Goal: Information Seeking & Learning: Learn about a topic

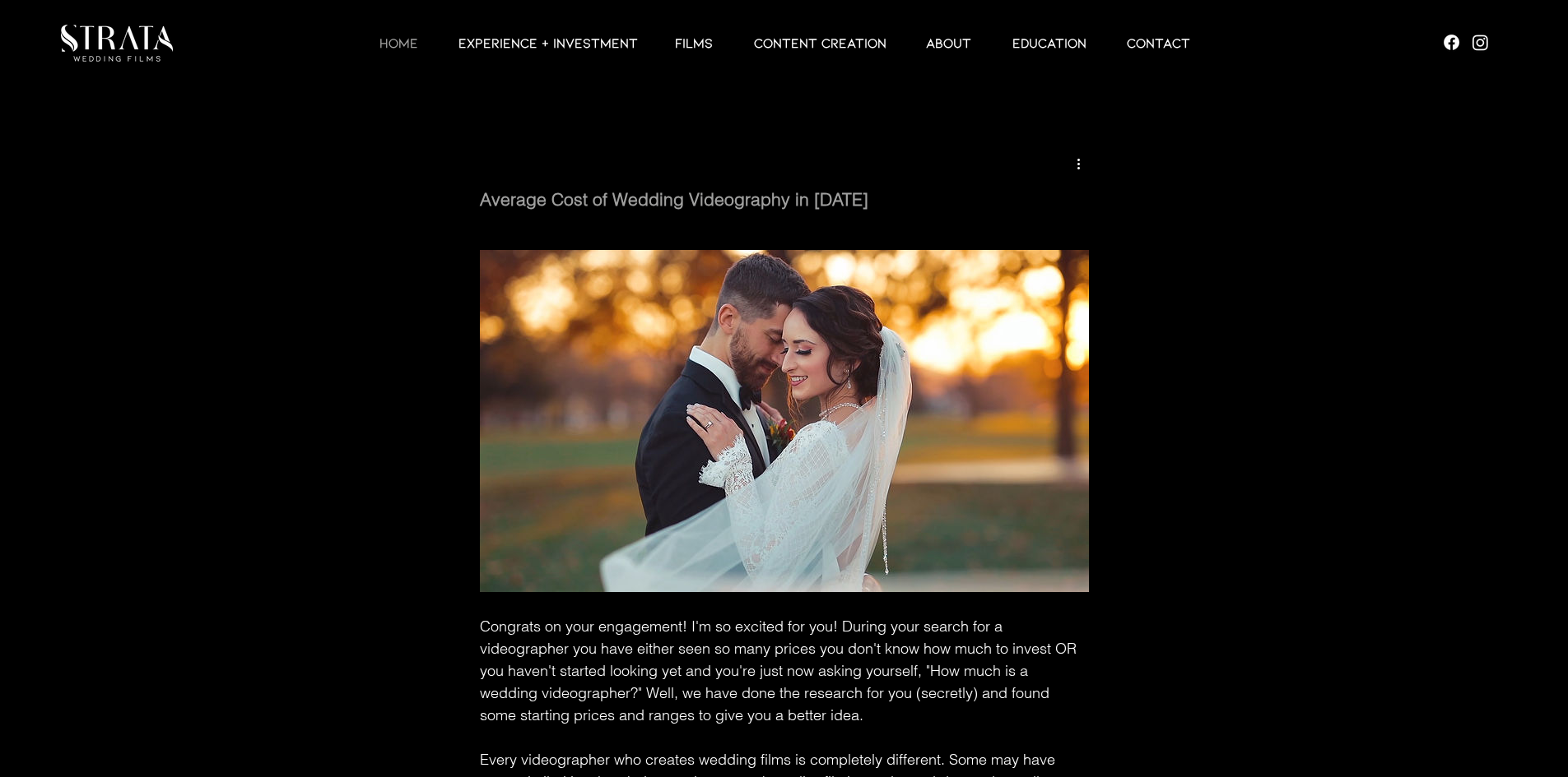
click at [413, 44] on p "HOME" at bounding box center [399, 42] width 55 height 19
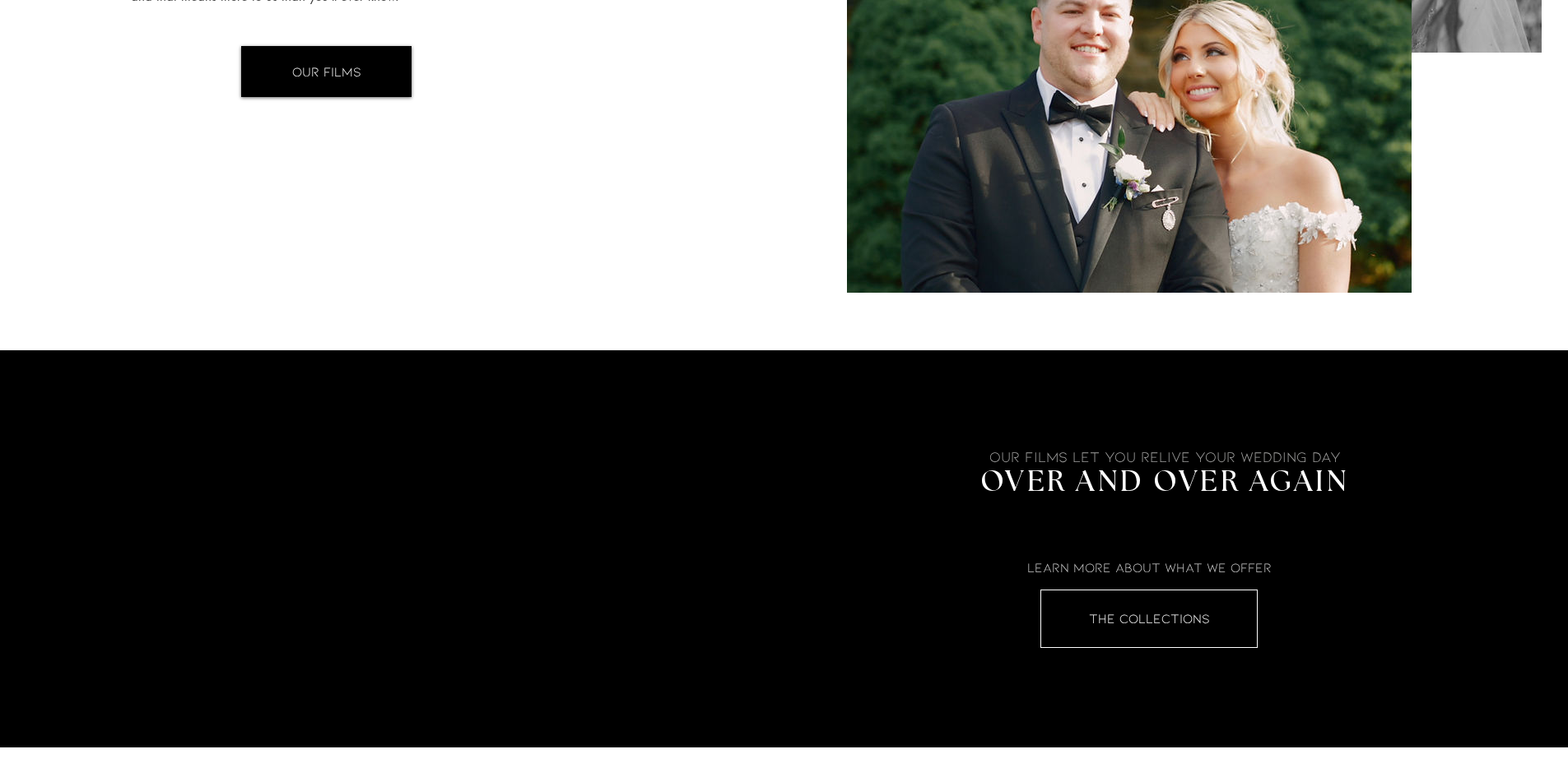
scroll to position [2386, 0]
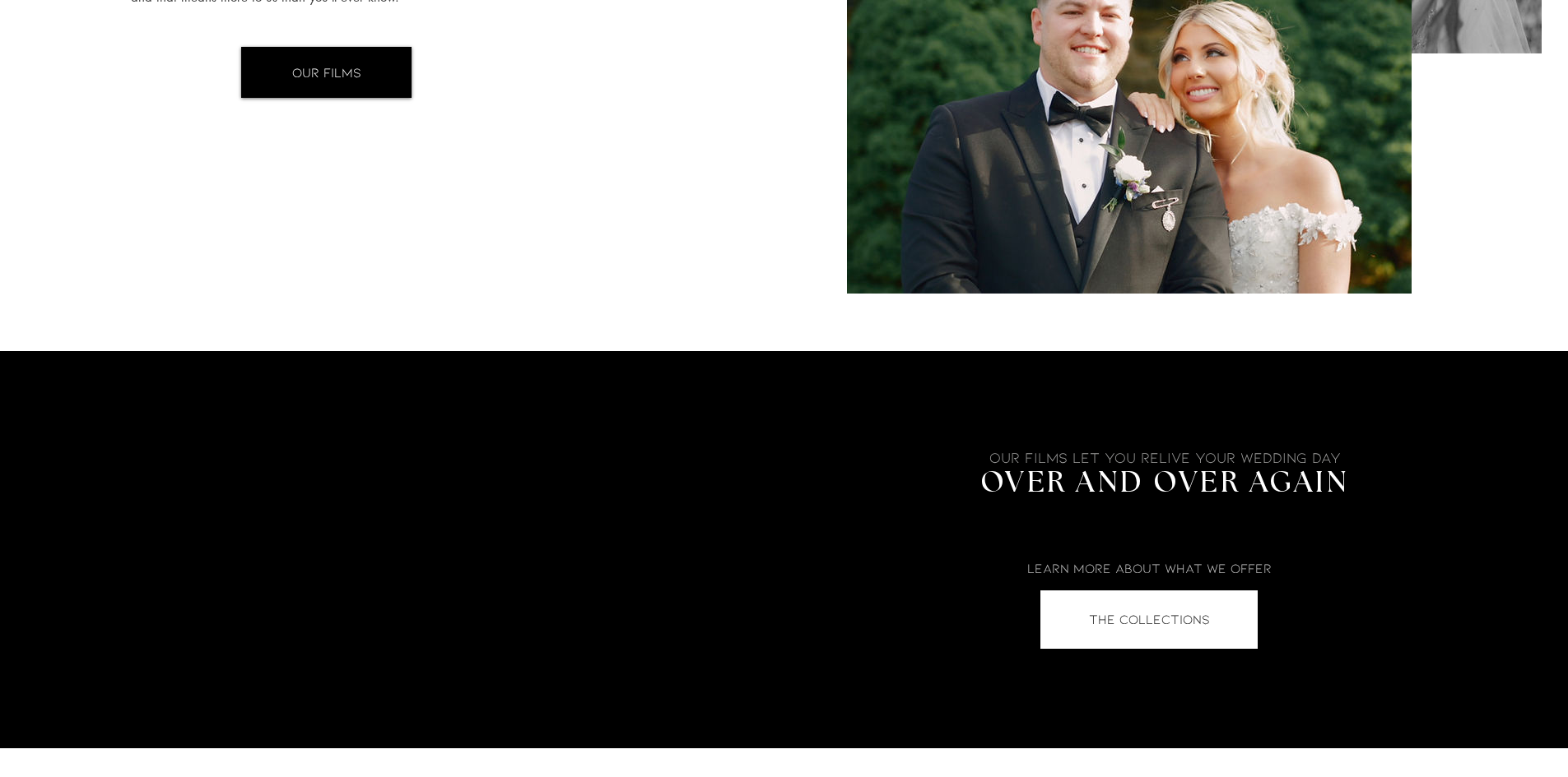
click at [1138, 602] on link "THE COLLECTIONS" at bounding box center [1149, 620] width 217 height 58
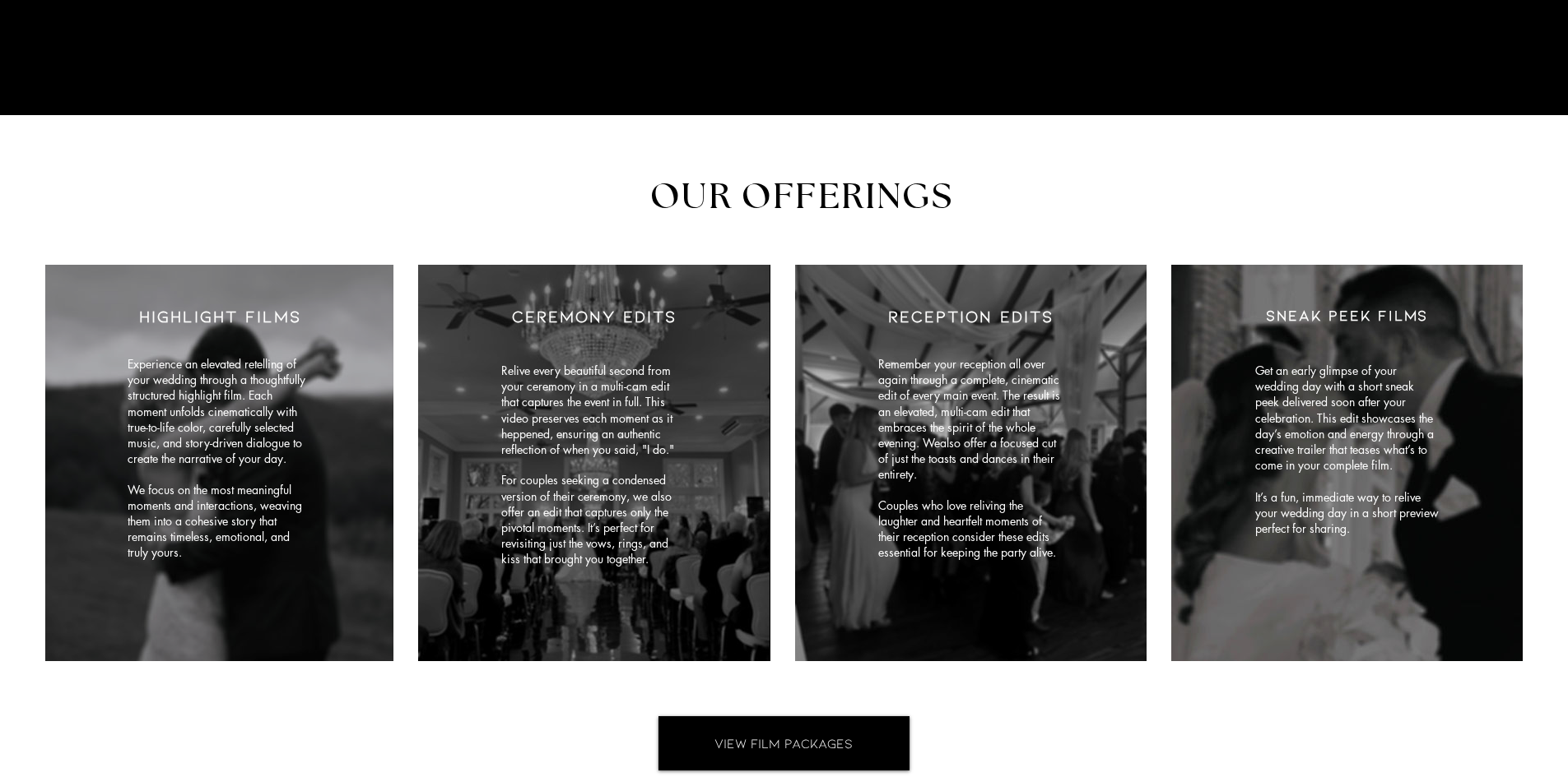
scroll to position [6849, 0]
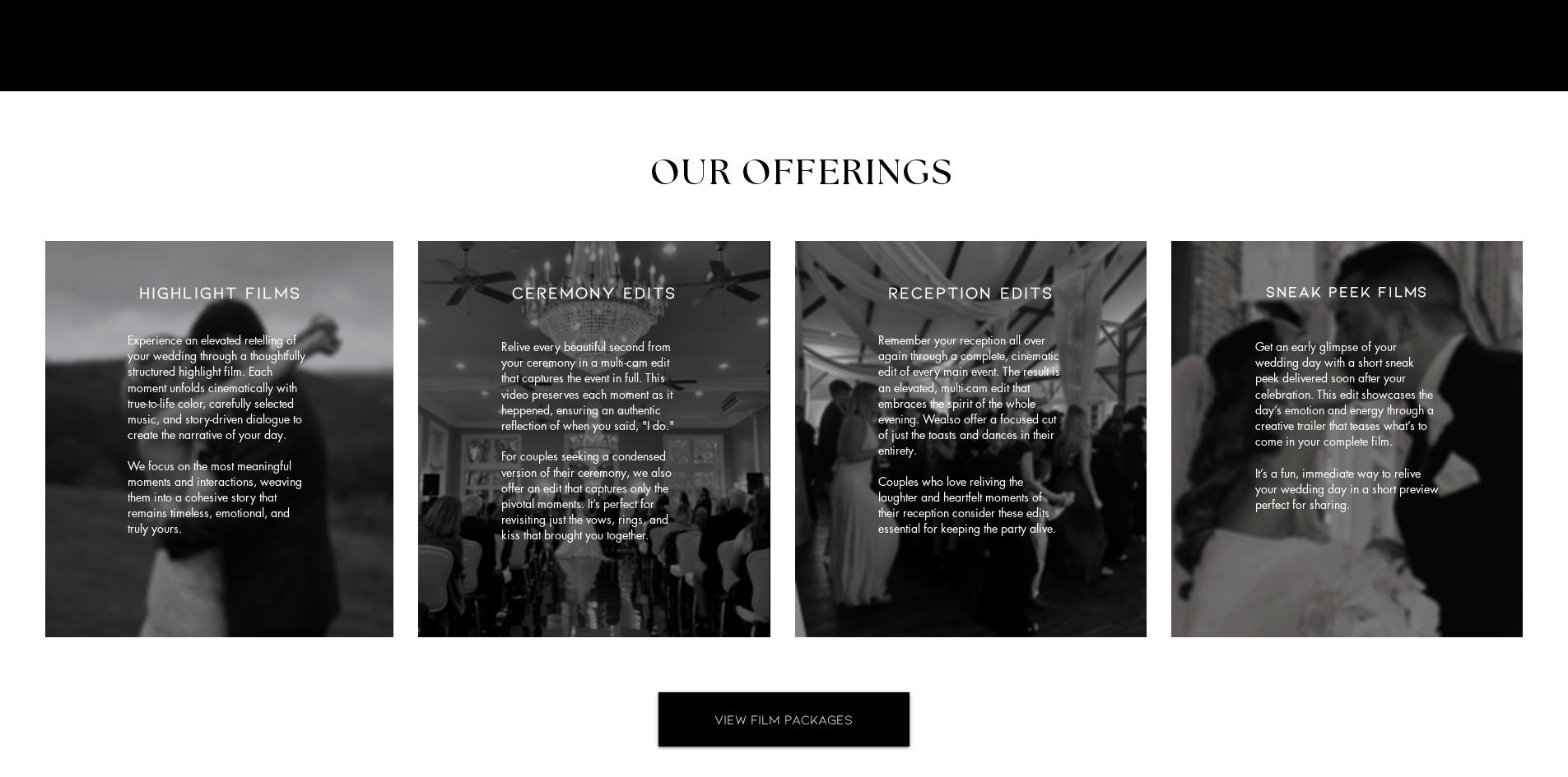
click at [1002, 497] on img "main content" at bounding box center [971, 439] width 351 height 397
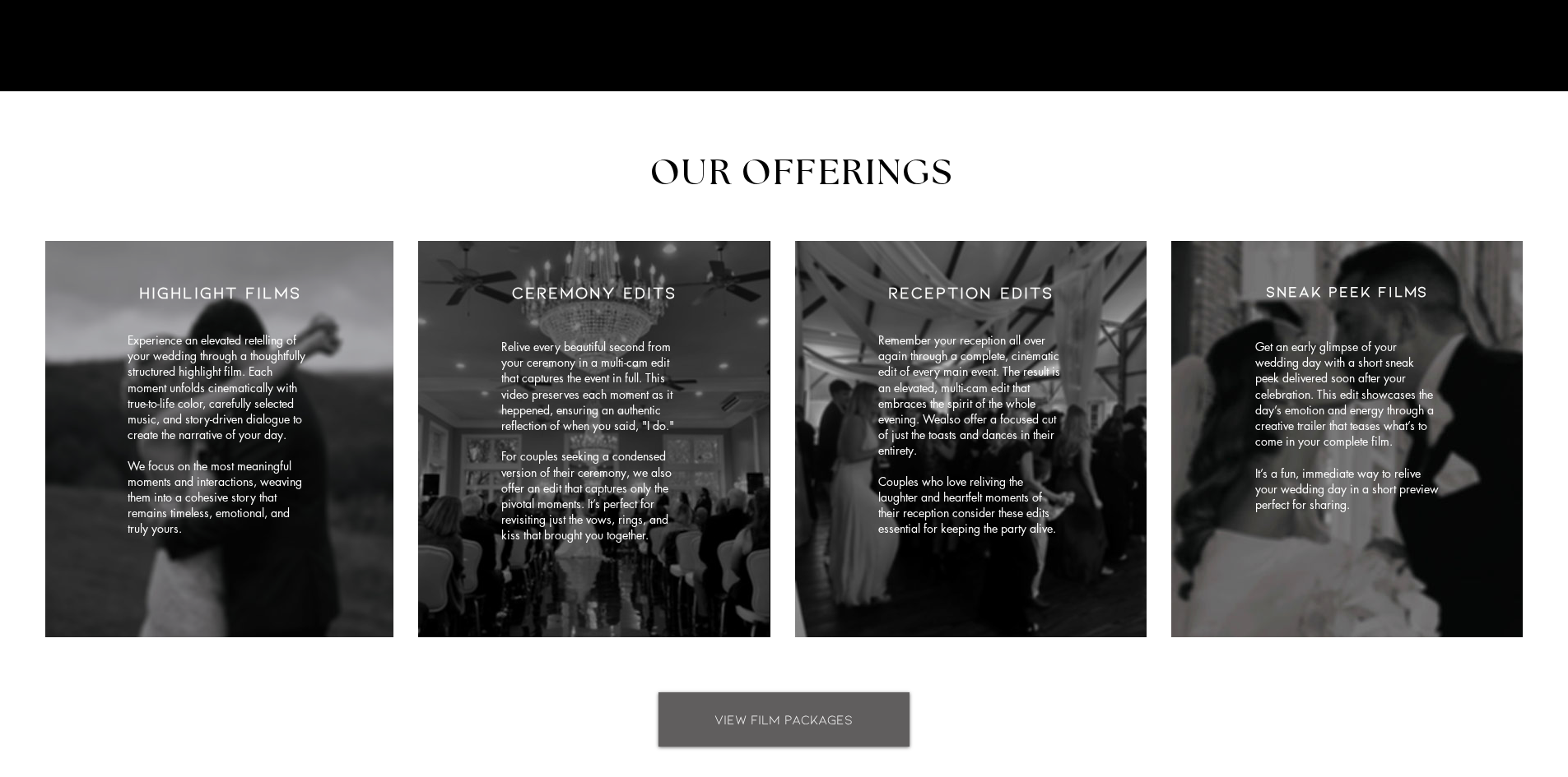
click at [849, 711] on span "VIEW FILM PACKAGES" at bounding box center [784, 720] width 139 height 19
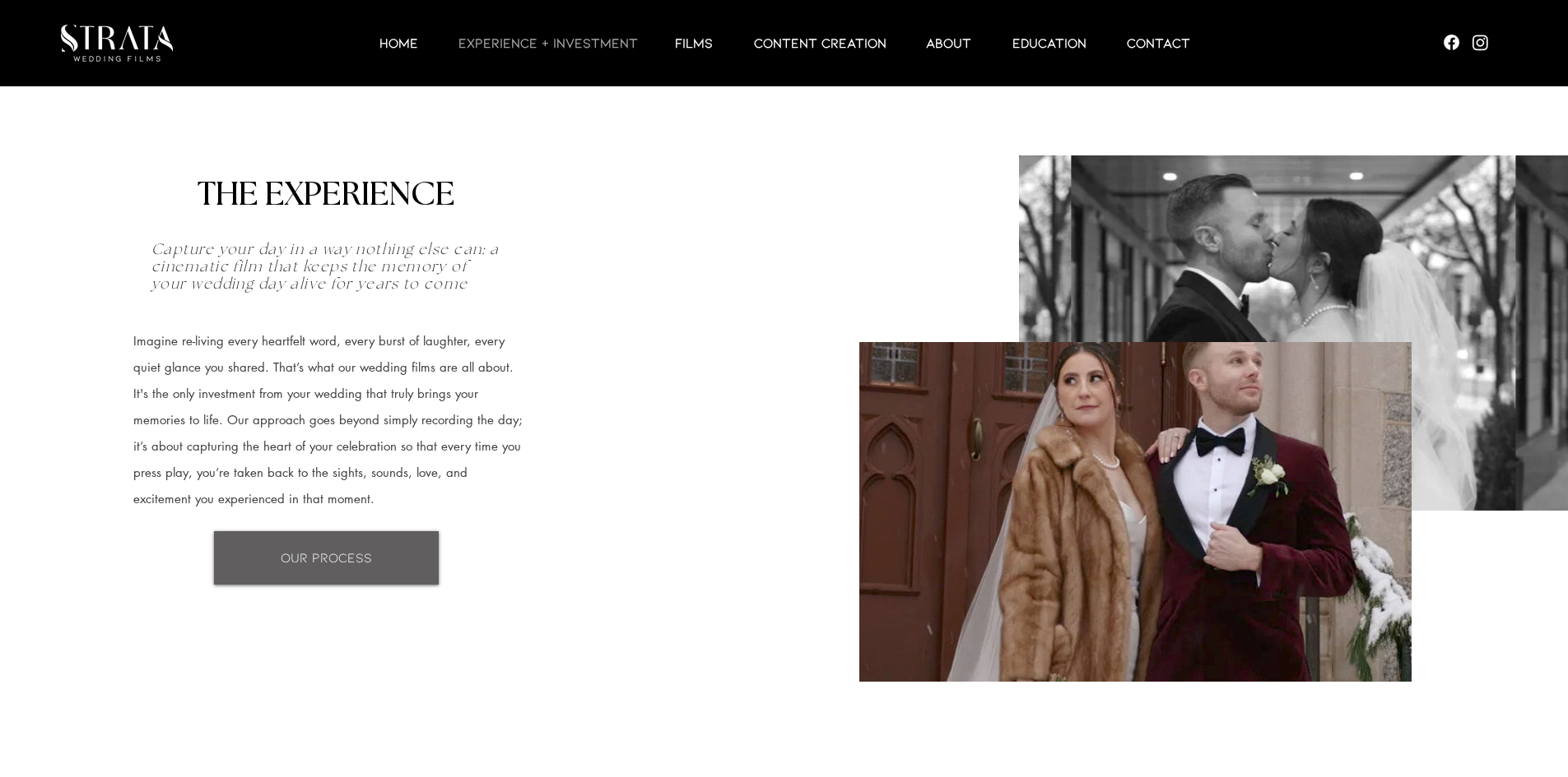
click at [344, 542] on link "OUR PROCESS" at bounding box center [326, 558] width 225 height 54
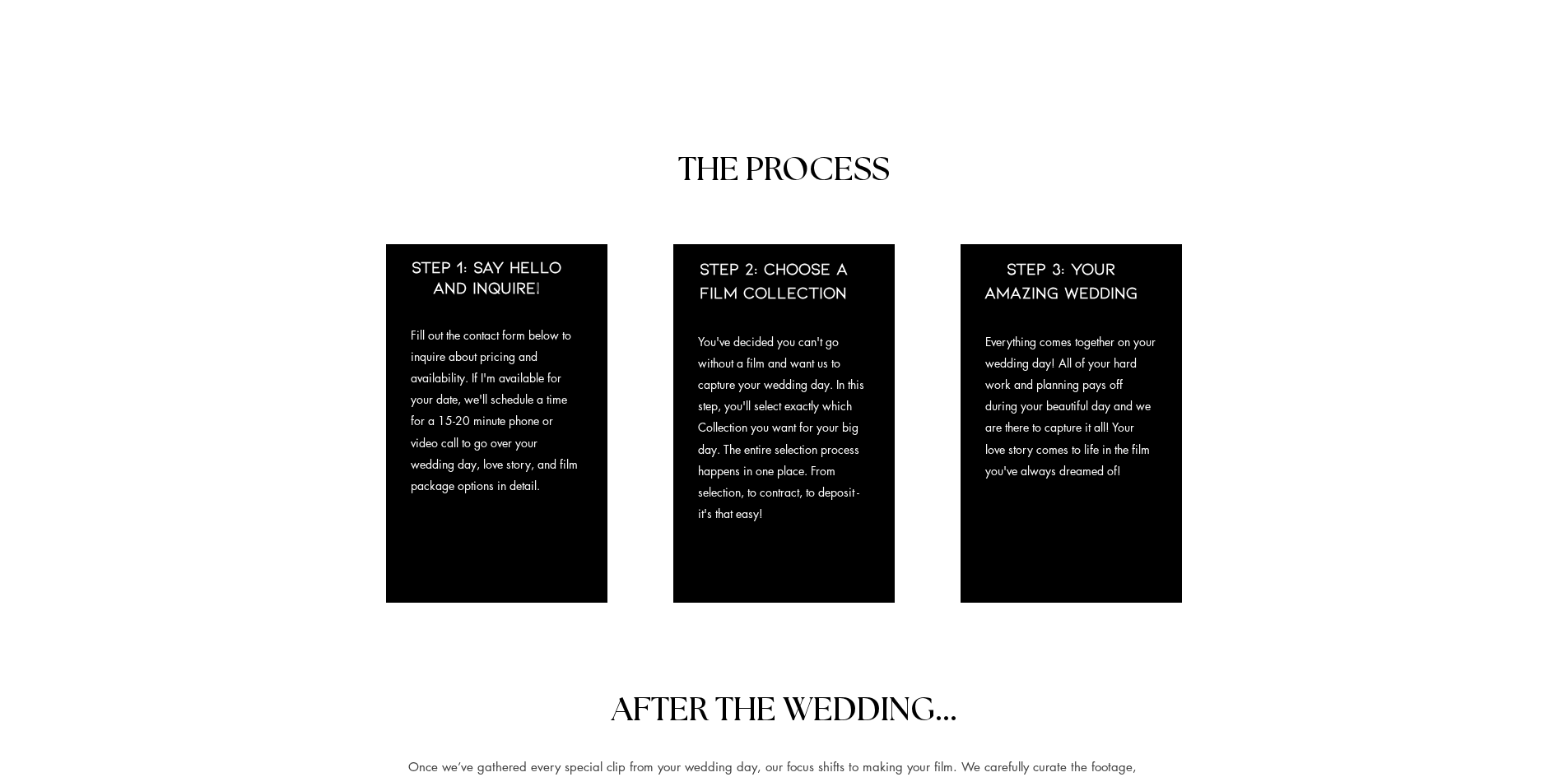
scroll to position [1347, 0]
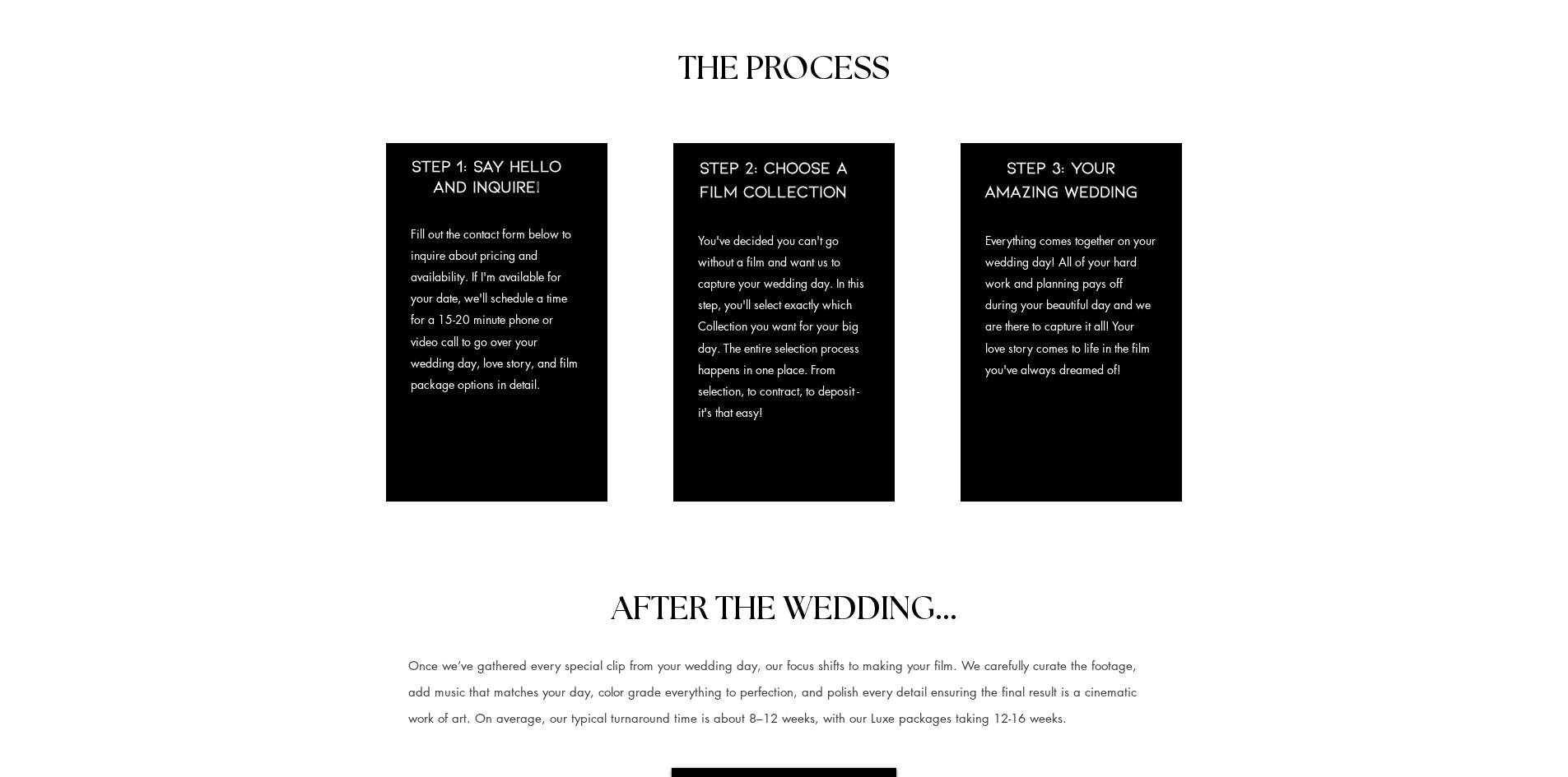
click at [460, 401] on div "main content" at bounding box center [496, 322] width 221 height 359
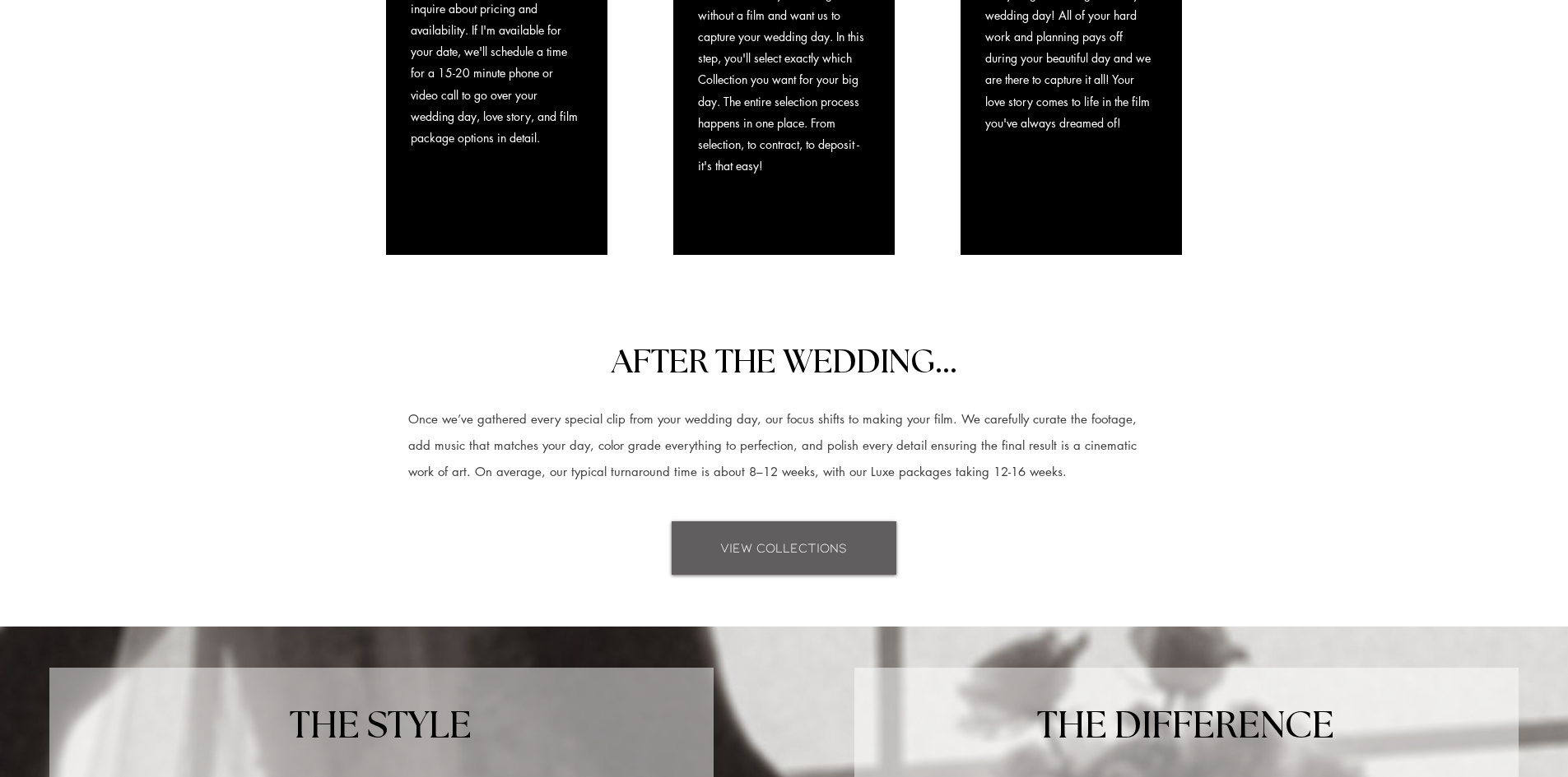
click at [764, 537] on link "VIEW COLLECTIONS" at bounding box center [784, 548] width 225 height 54
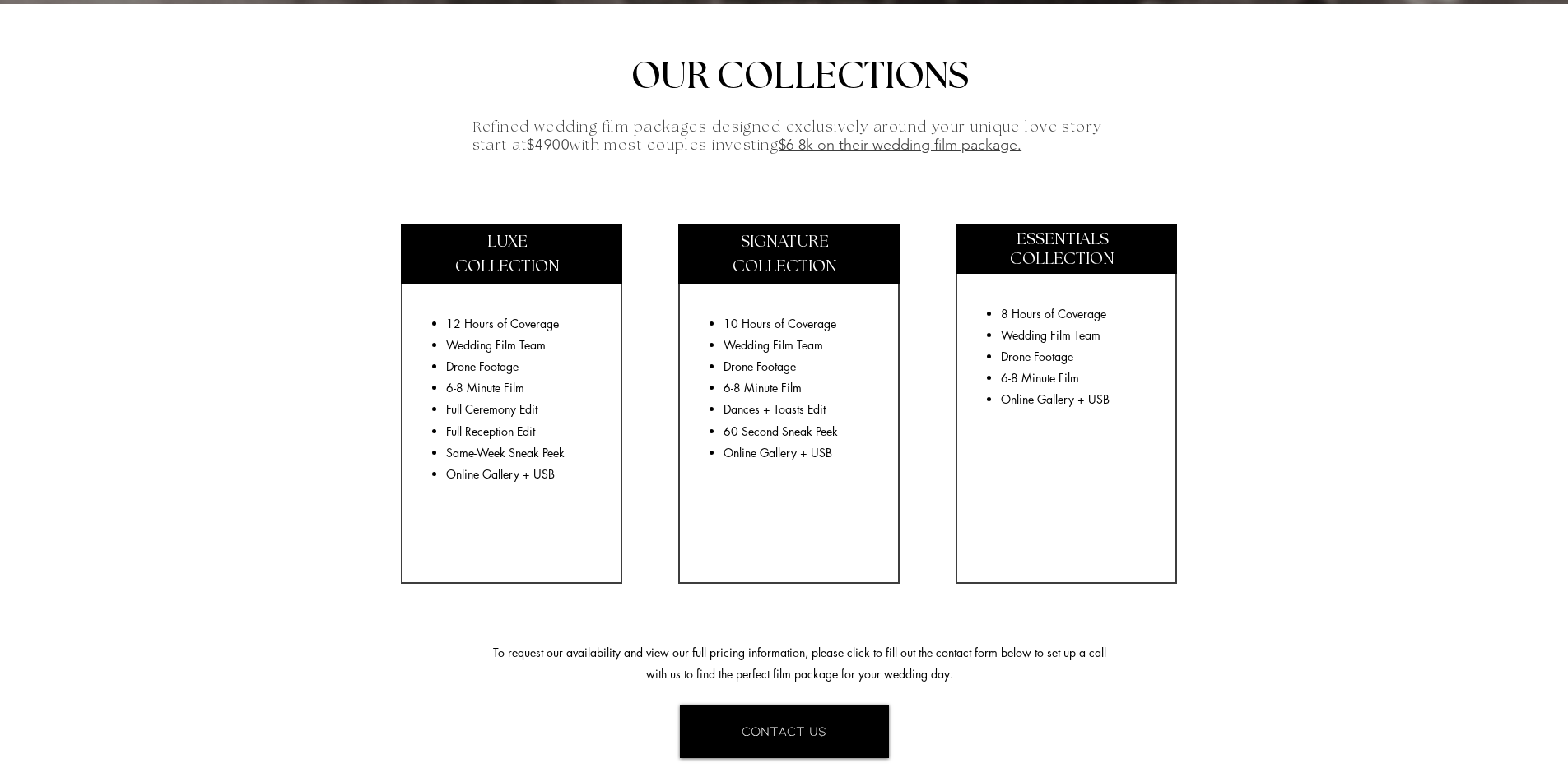
scroll to position [2763, 0]
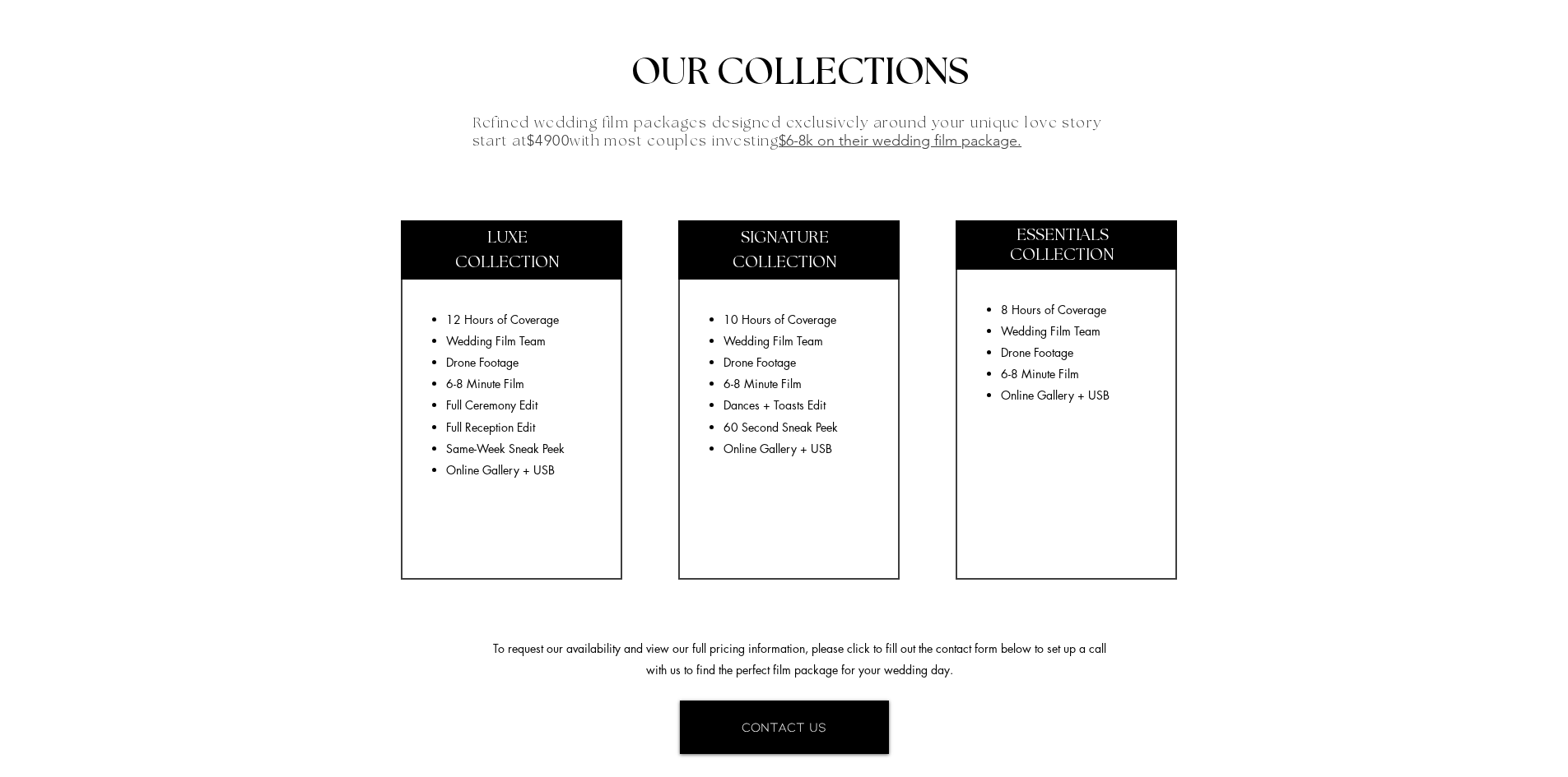
click at [764, 534] on div "main content" at bounding box center [789, 400] width 221 height 360
click at [784, 458] on p "Online Gallery + USB" at bounding box center [799, 449] width 151 height 21
click at [776, 727] on span "CONTACT US" at bounding box center [784, 727] width 85 height 19
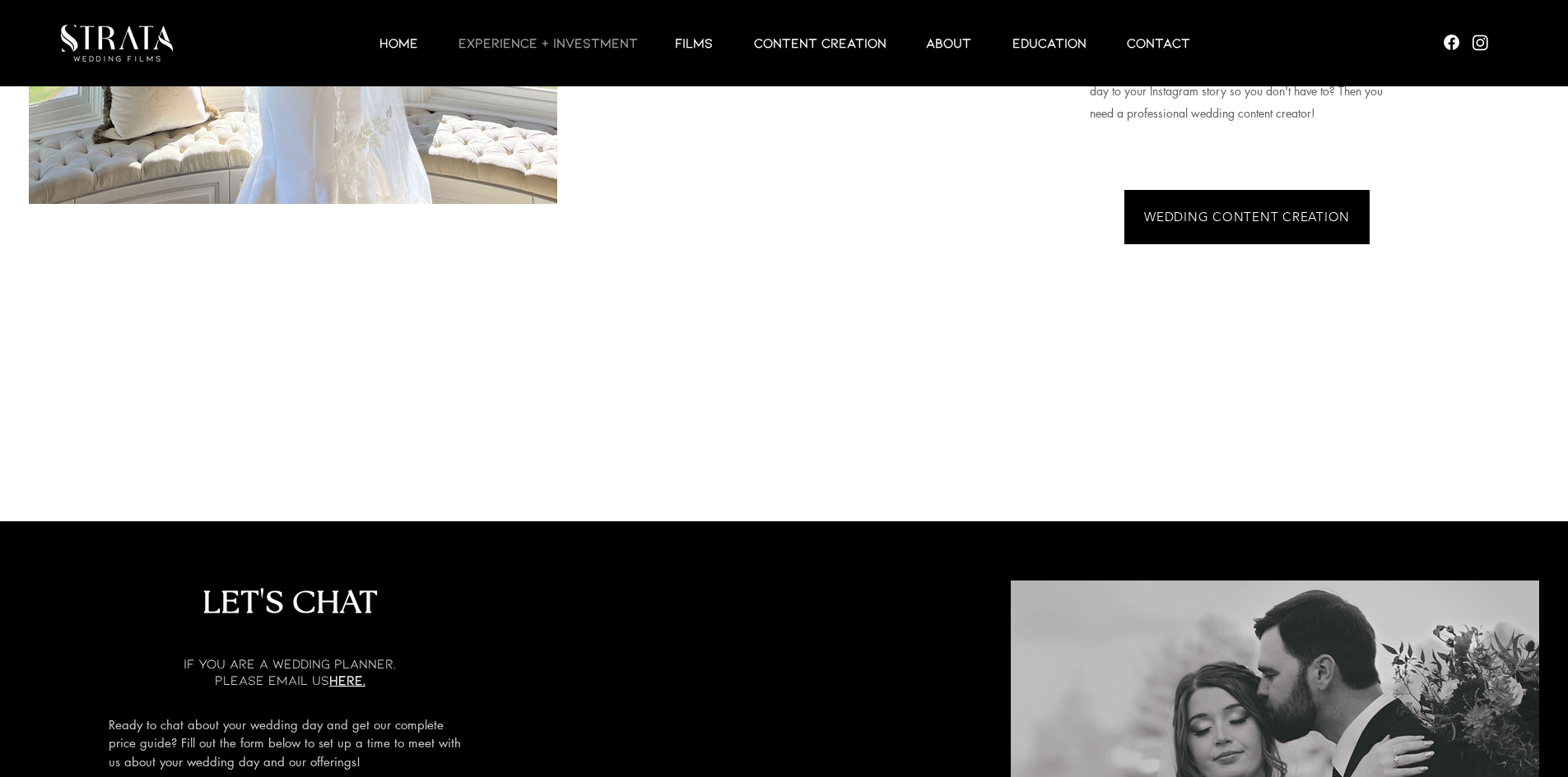
scroll to position [4232, 0]
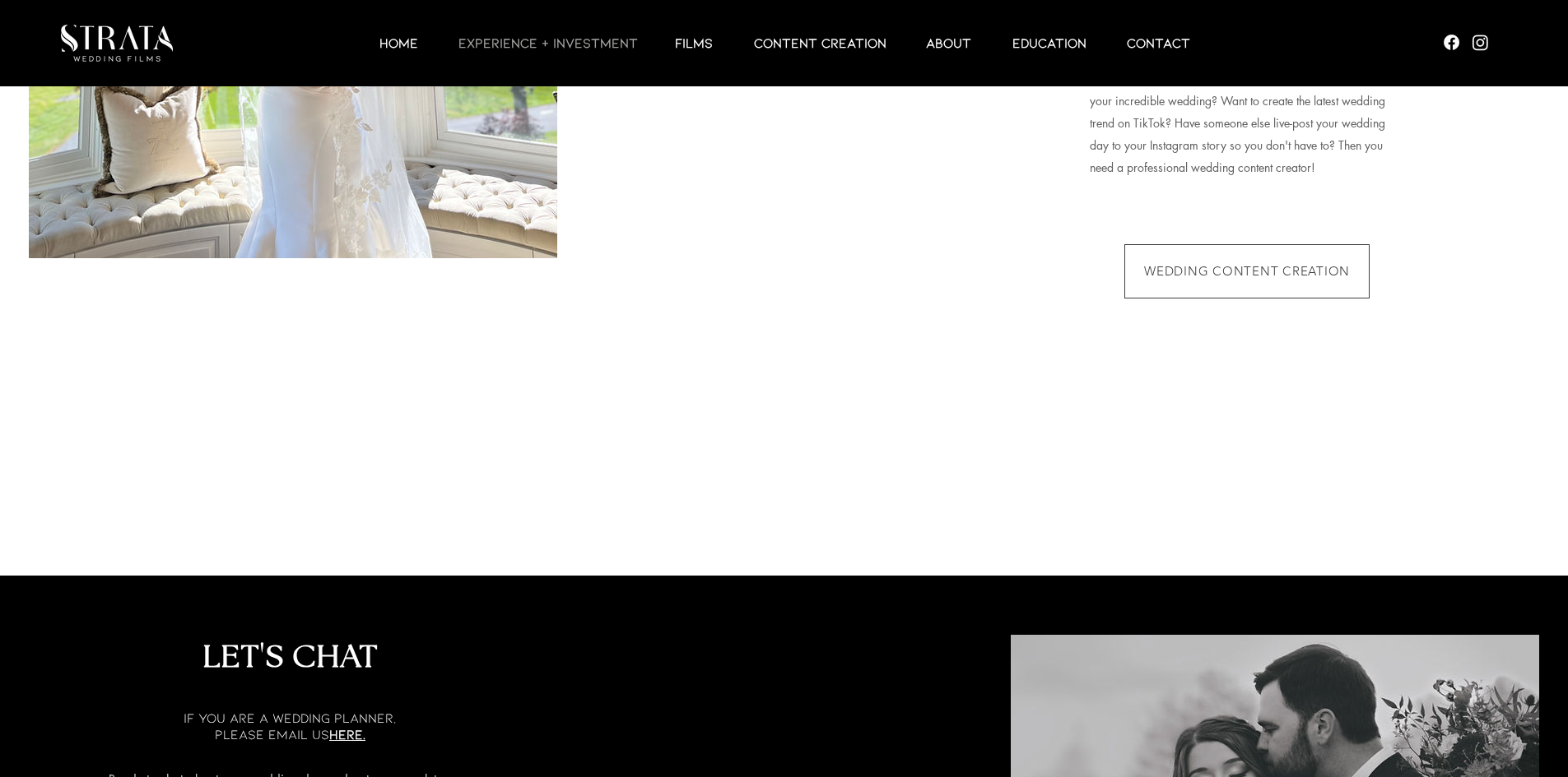
click at [1311, 283] on span "WEDDING CONTENT CREATION" at bounding box center [1247, 272] width 244 height 53
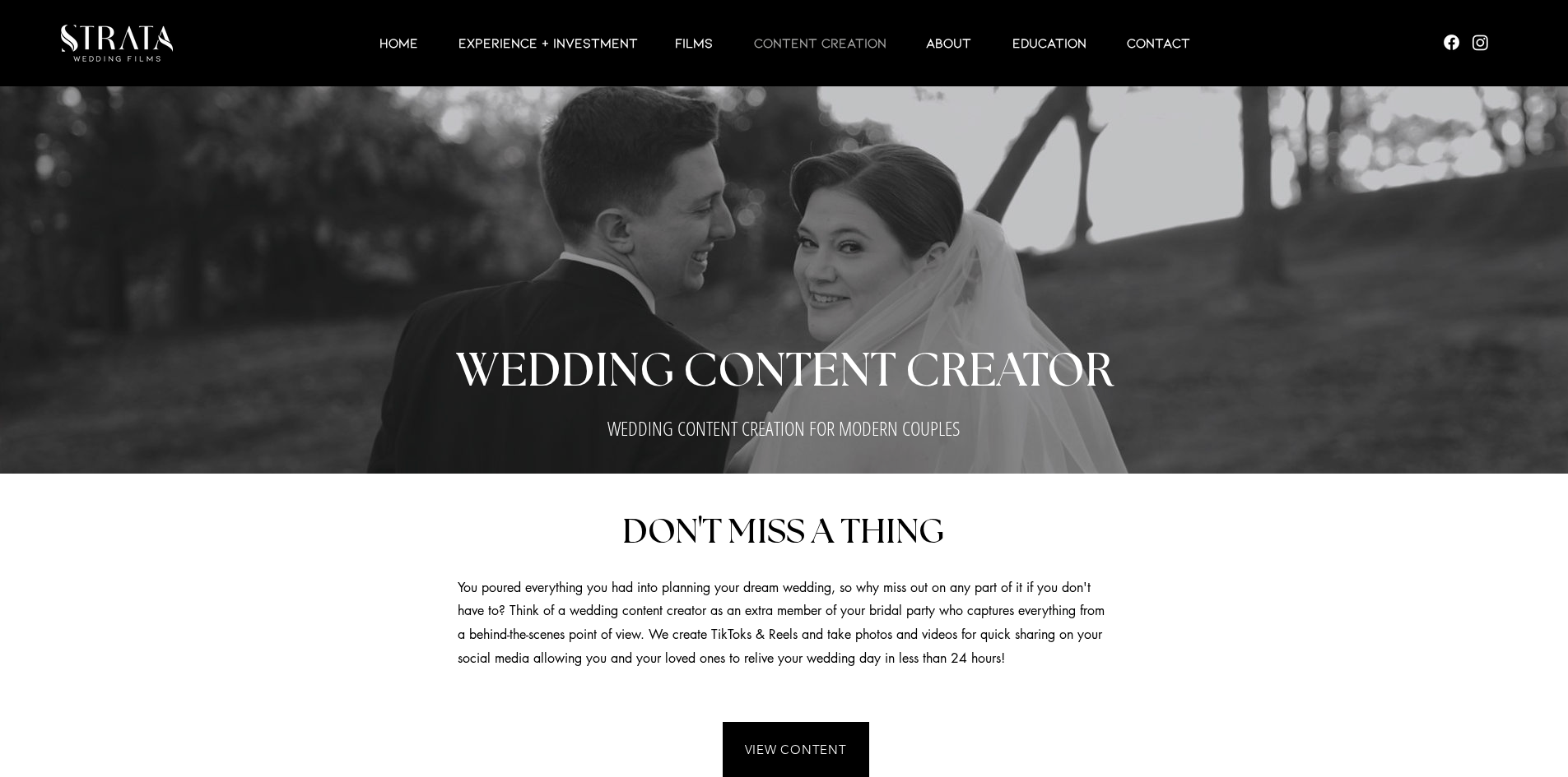
click at [577, 58] on div at bounding box center [800, 43] width 1129 height 86
click at [788, 36] on p "CONTENT CREATION" at bounding box center [820, 42] width 149 height 19
click at [802, 49] on p "CONTENT CREATION" at bounding box center [820, 42] width 149 height 19
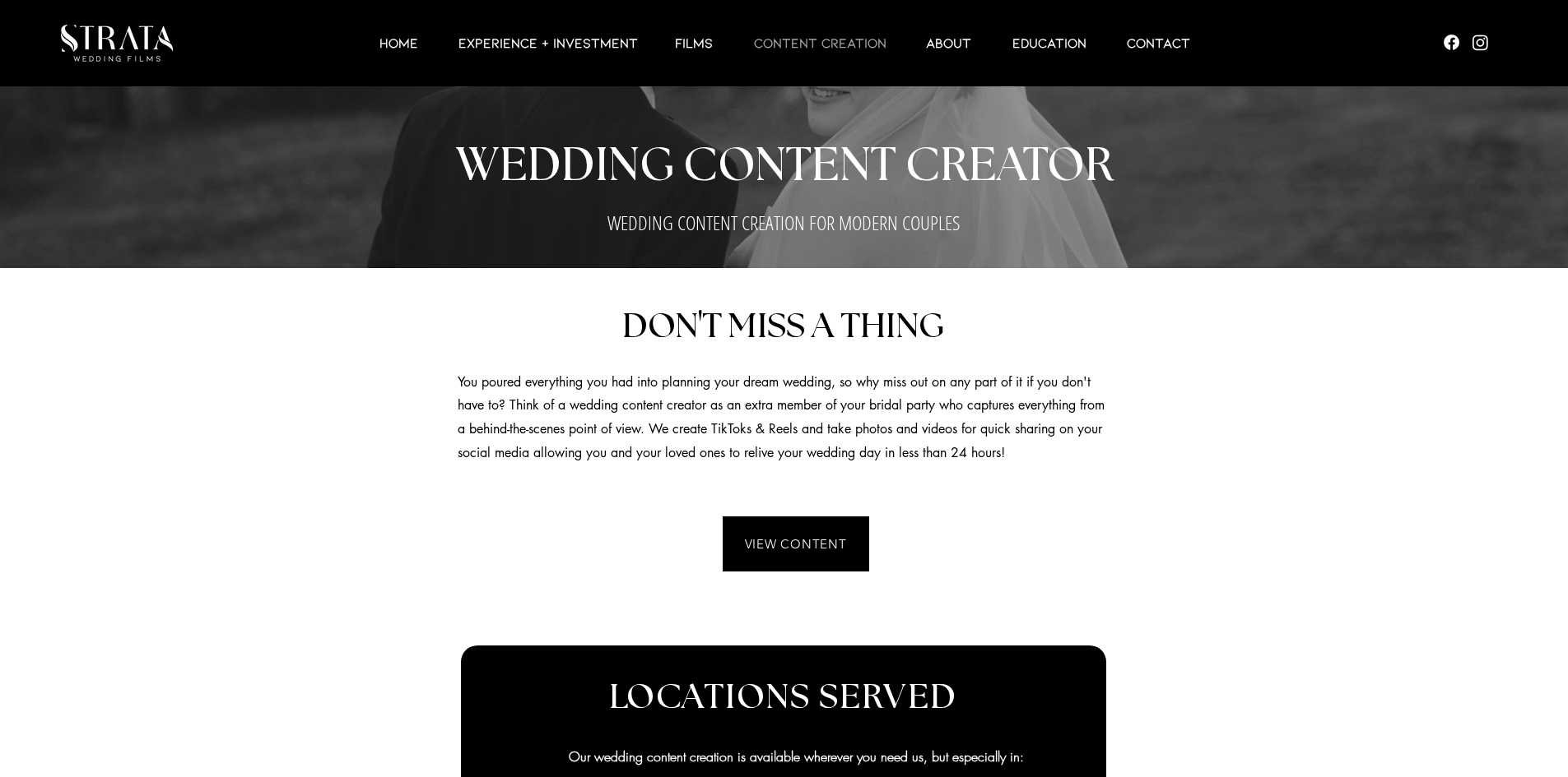
scroll to position [329, 0]
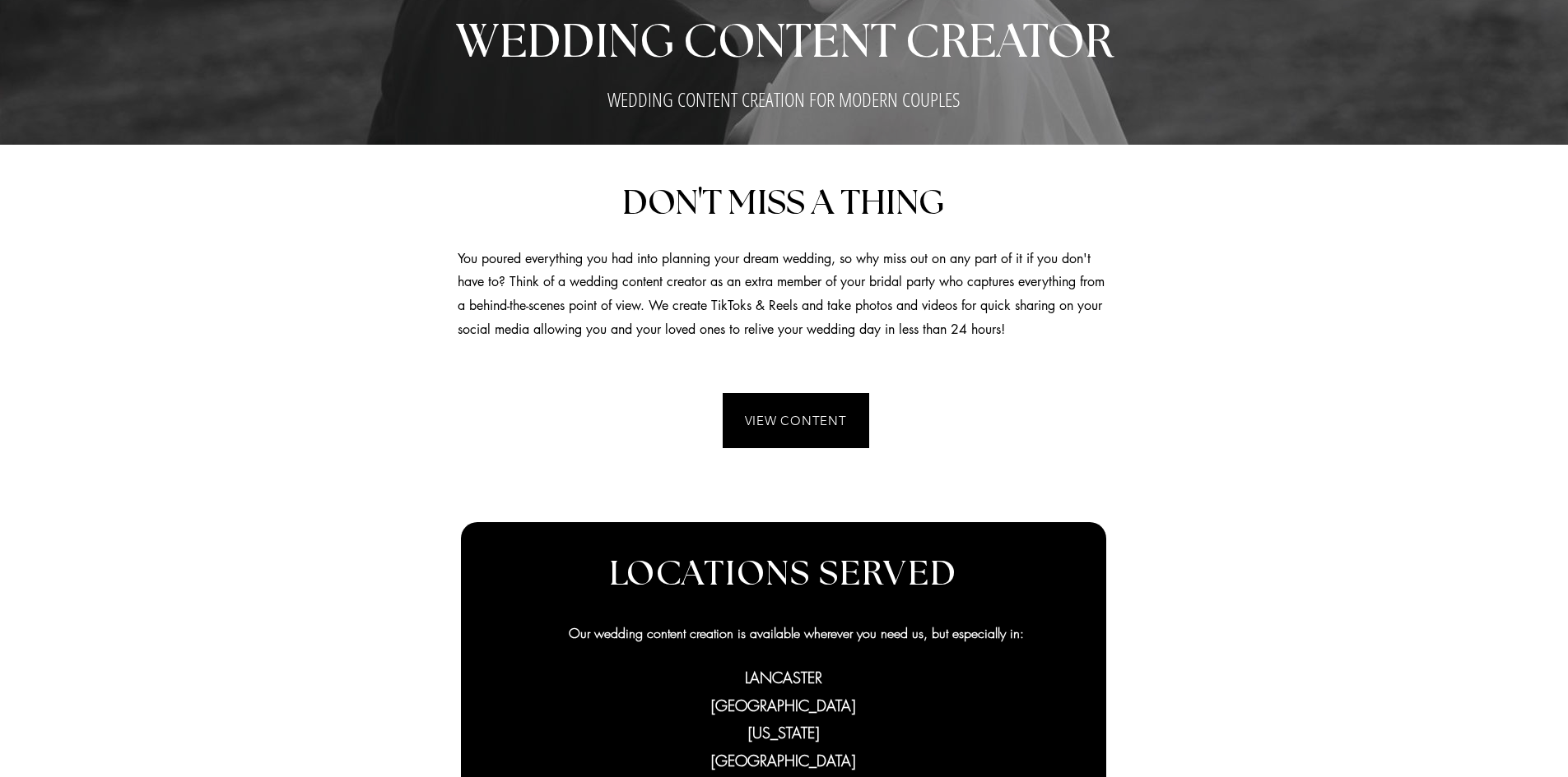
click at [792, 392] on div at bounding box center [784, 586] width 1568 height 883
click at [792, 404] on span "VIEW CONTENT" at bounding box center [796, 421] width 143 height 52
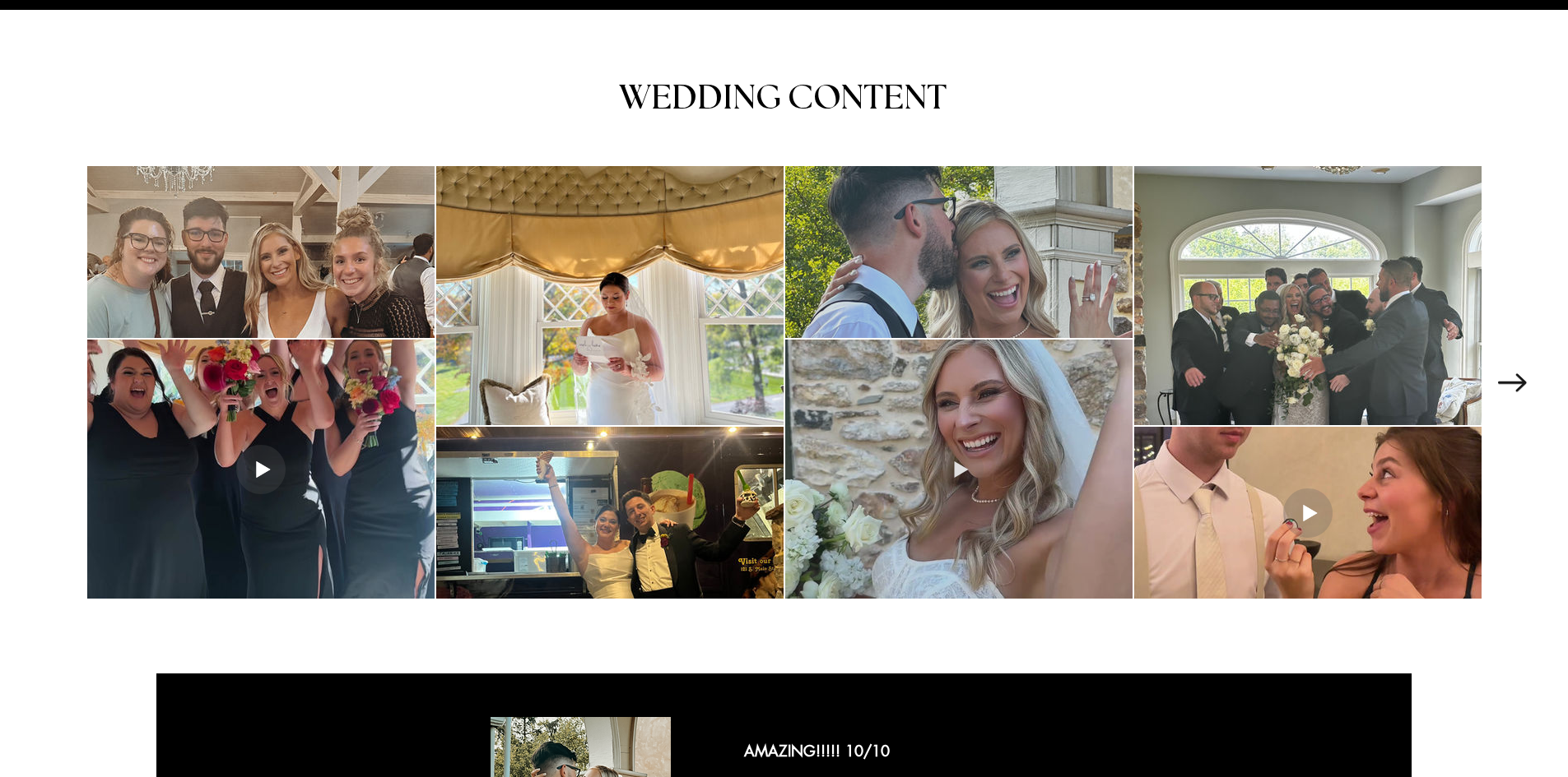
scroll to position [2165, 0]
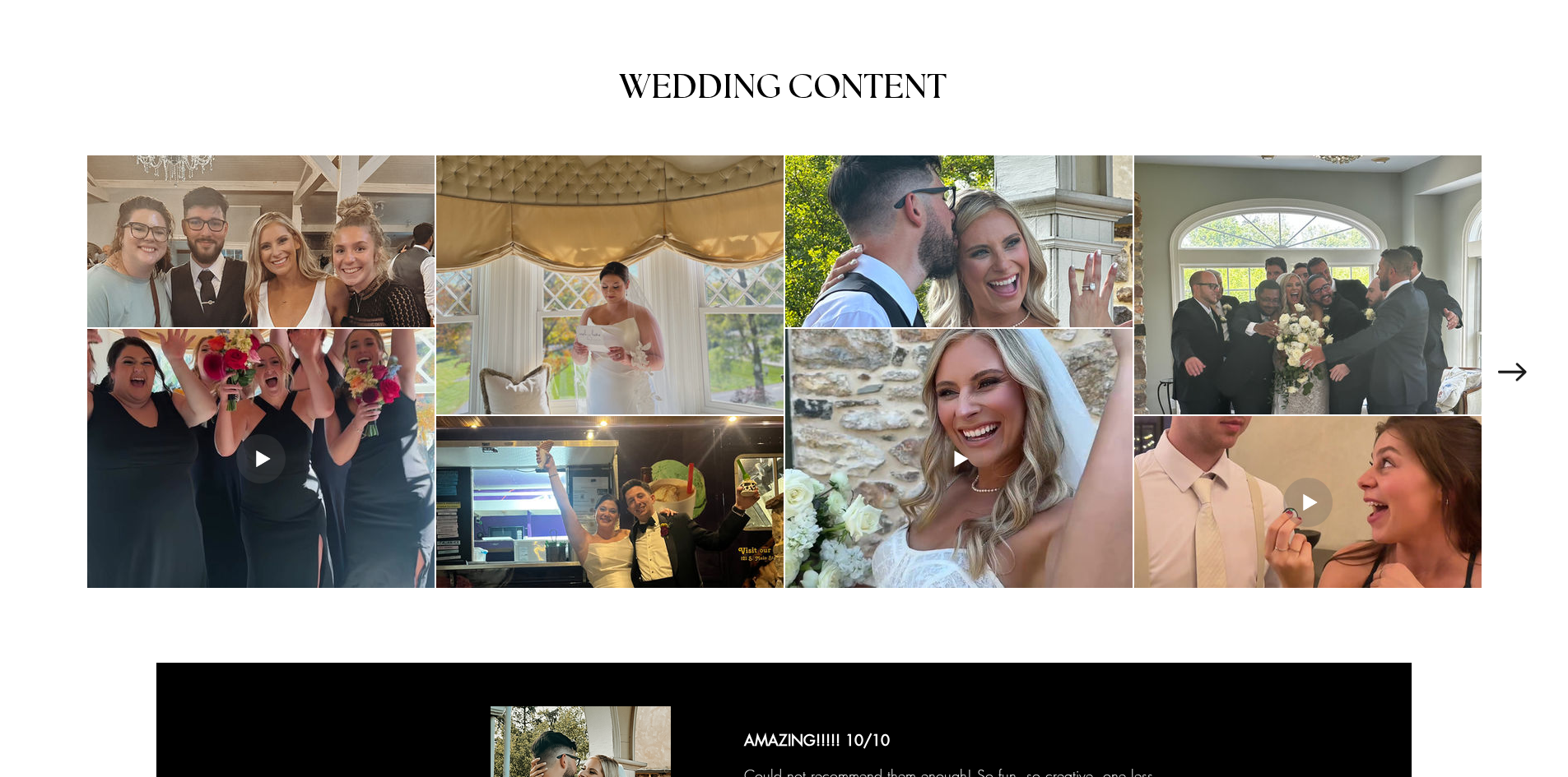
click at [707, 327] on div "main content" at bounding box center [610, 285] width 348 height 259
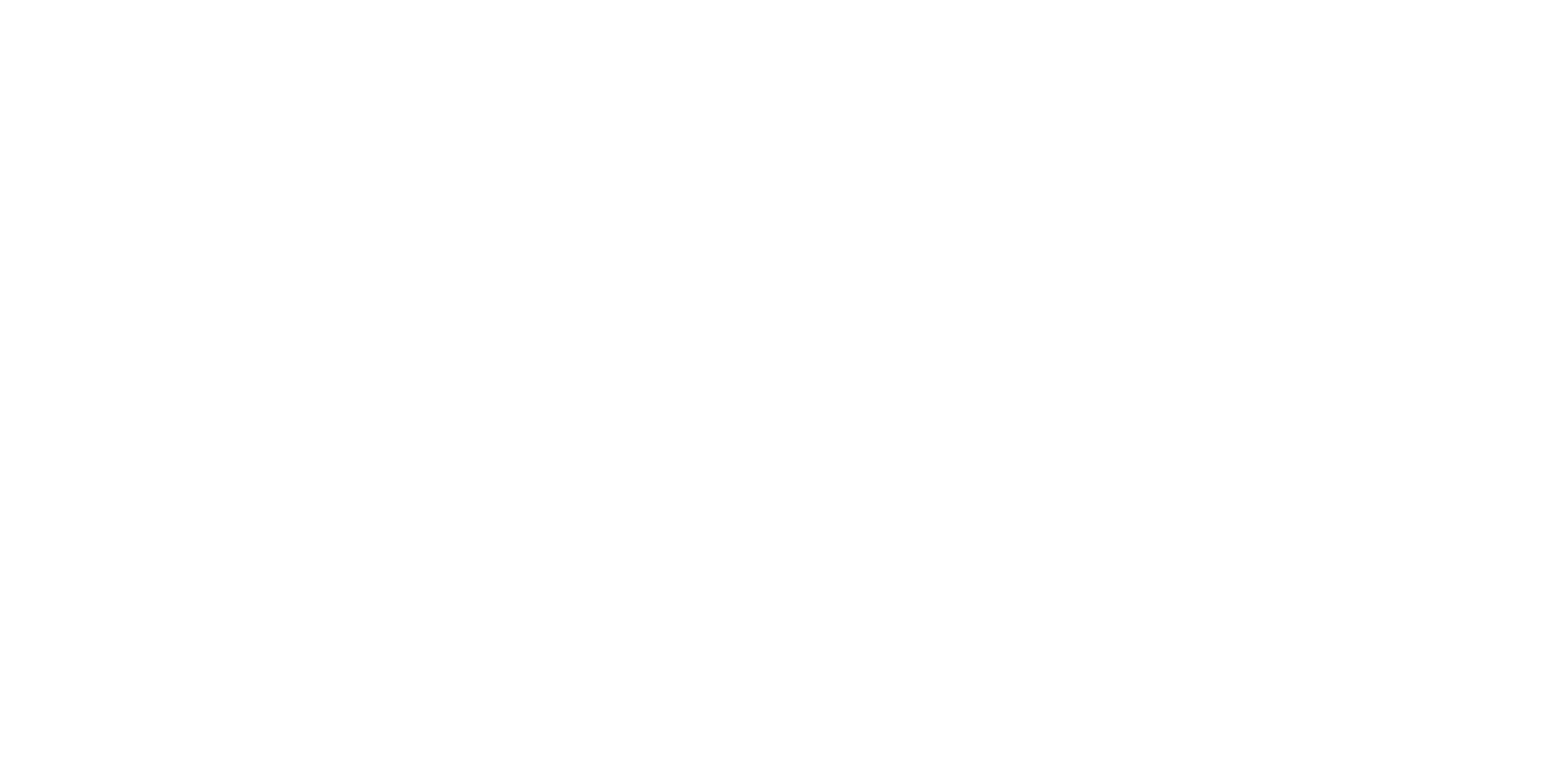
scroll to position [0, 0]
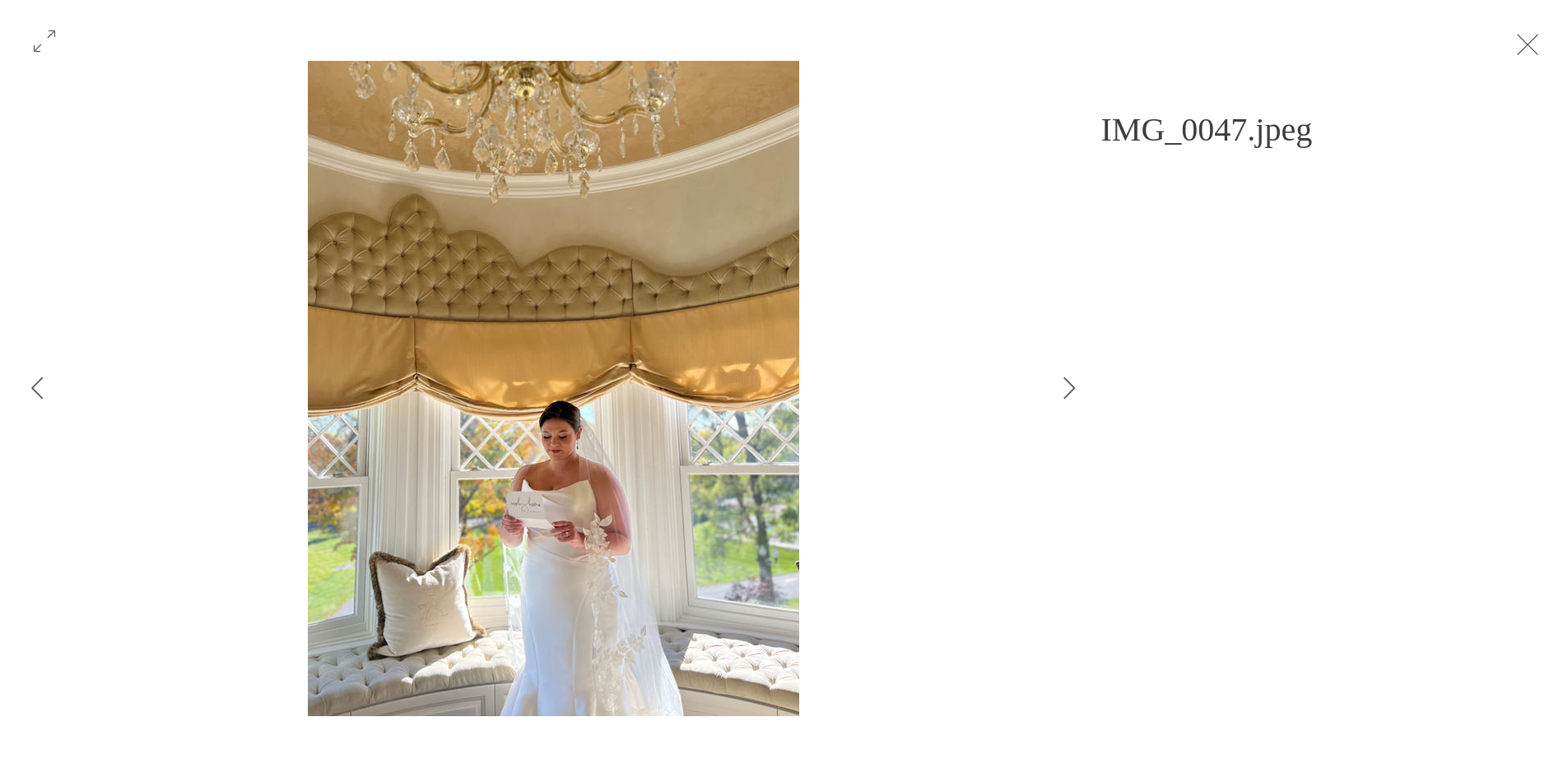
click at [1523, 30] on button "Exit expand mode" at bounding box center [1527, 42] width 31 height 36
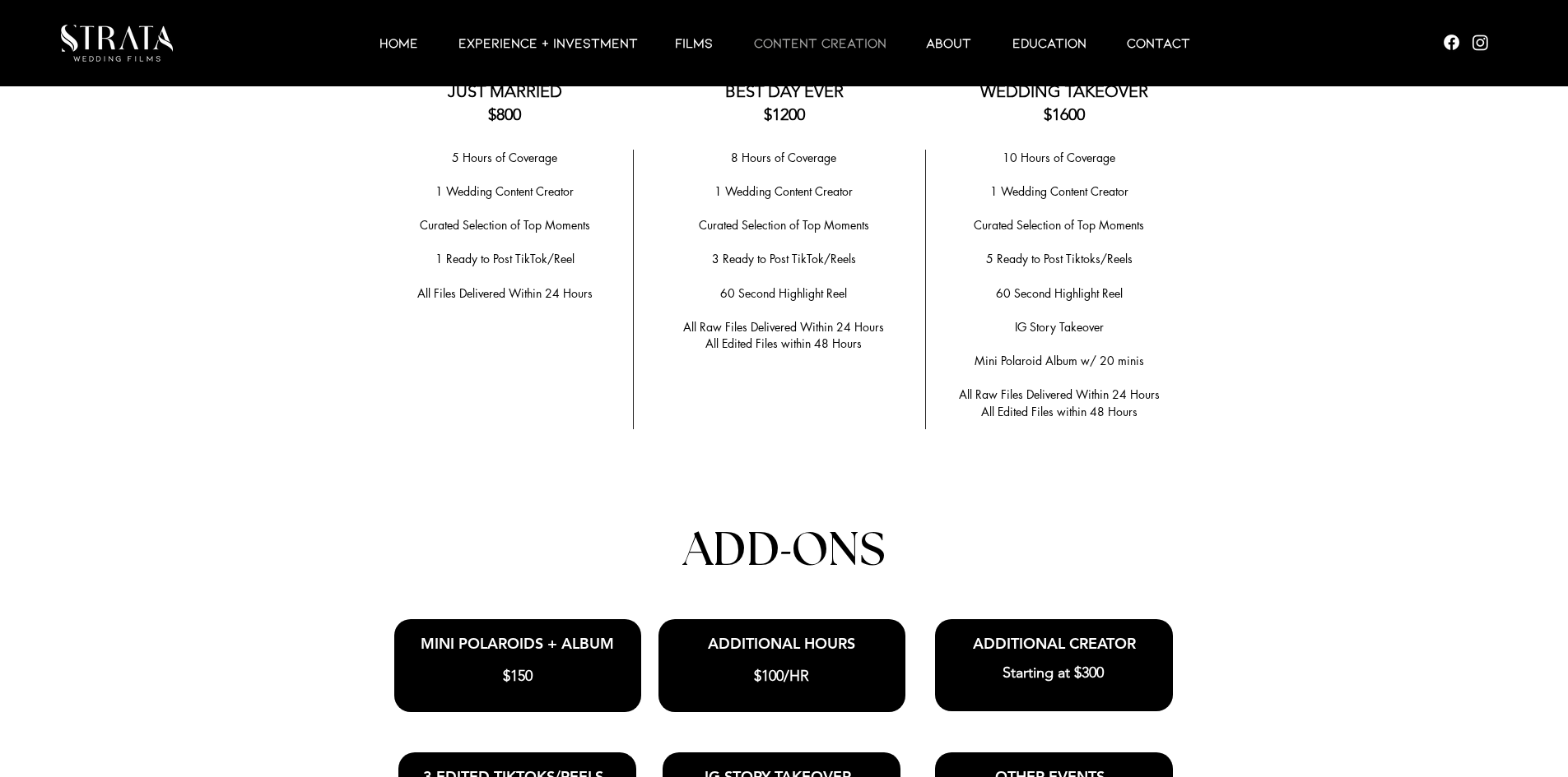
scroll to position [3317, 0]
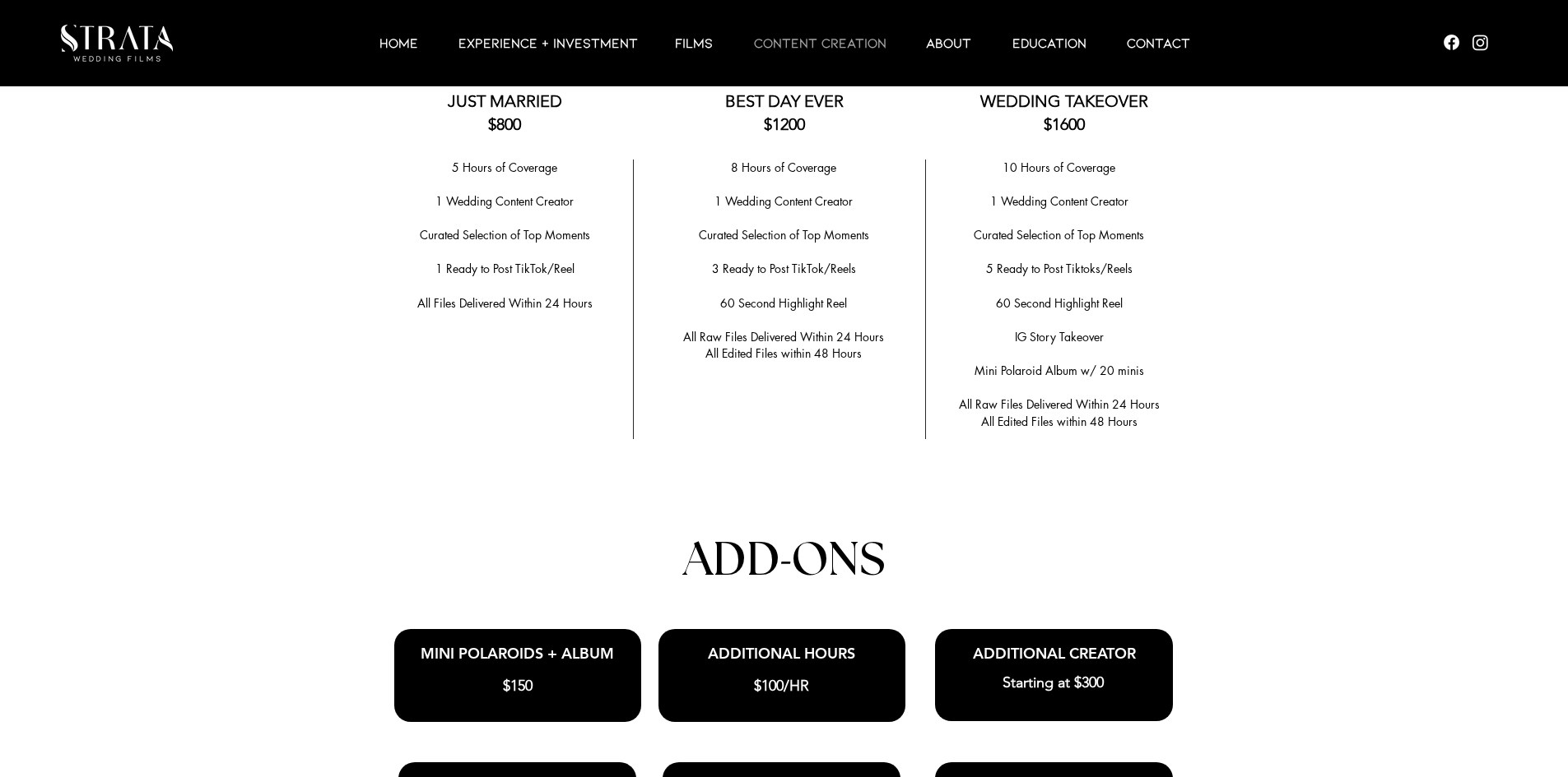
click at [789, 51] on p "CONTENT CREATION" at bounding box center [820, 42] width 149 height 19
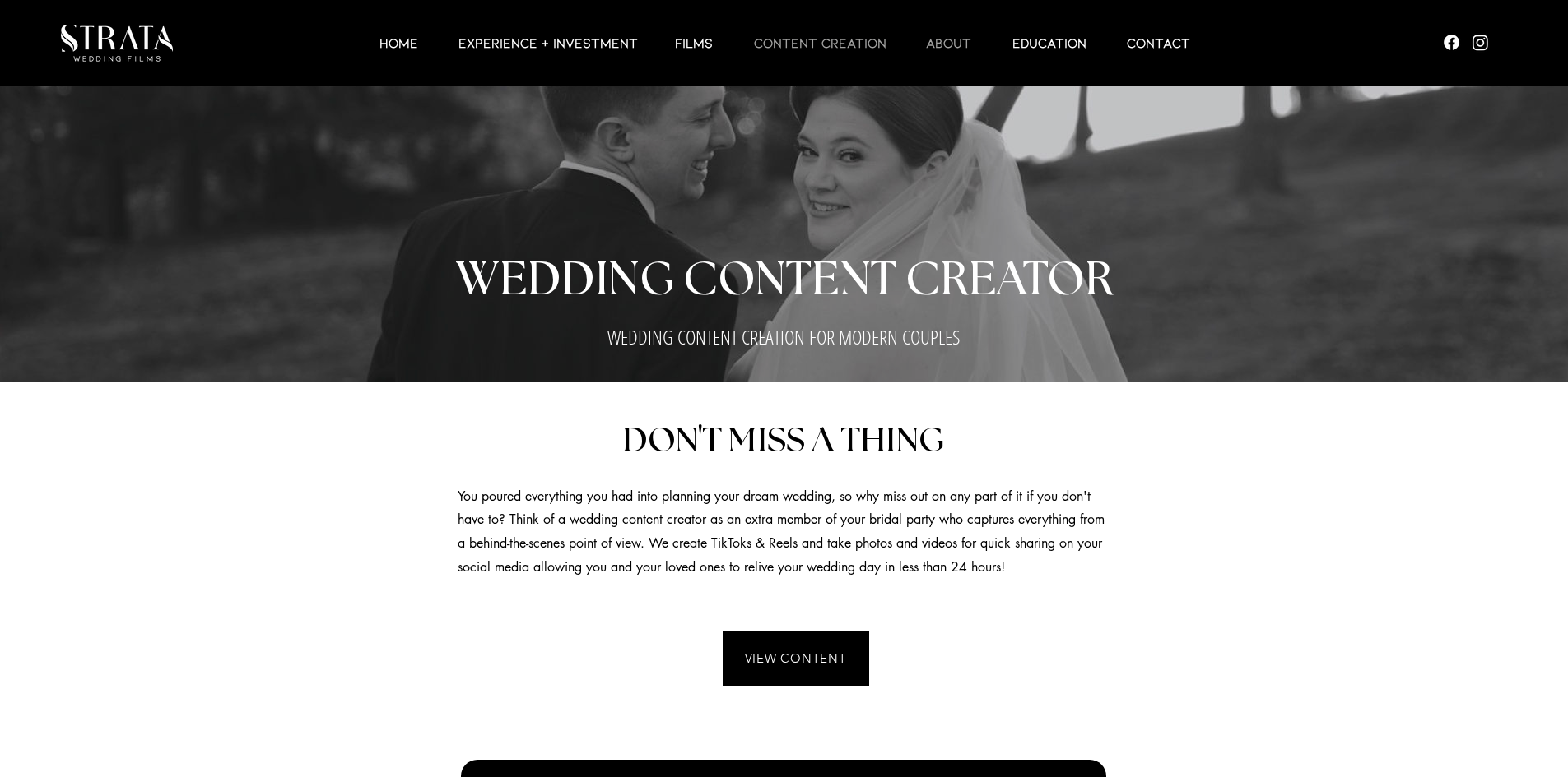
scroll to position [0, 0]
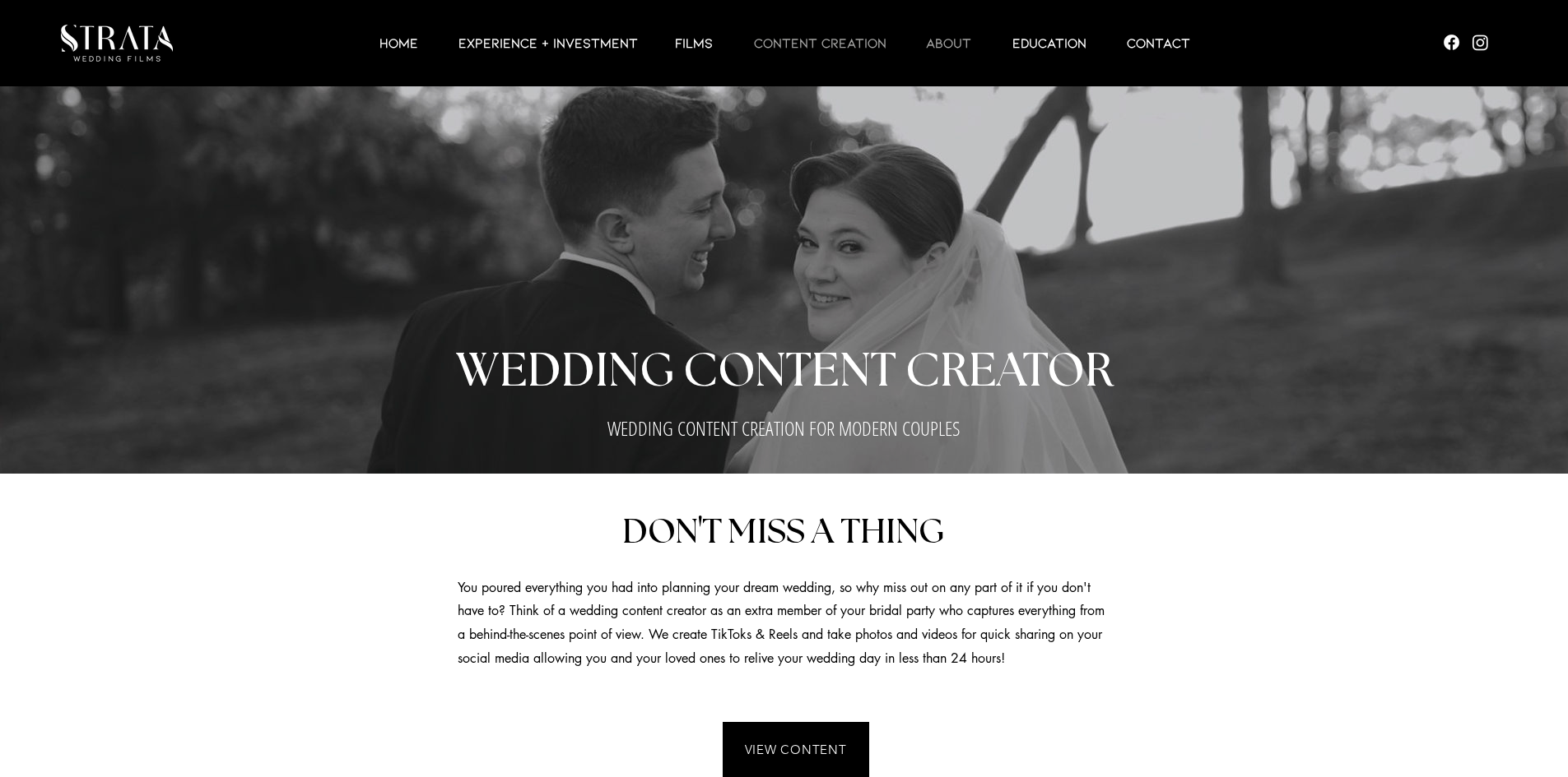
click at [961, 41] on p "ABOUT" at bounding box center [949, 42] width 62 height 19
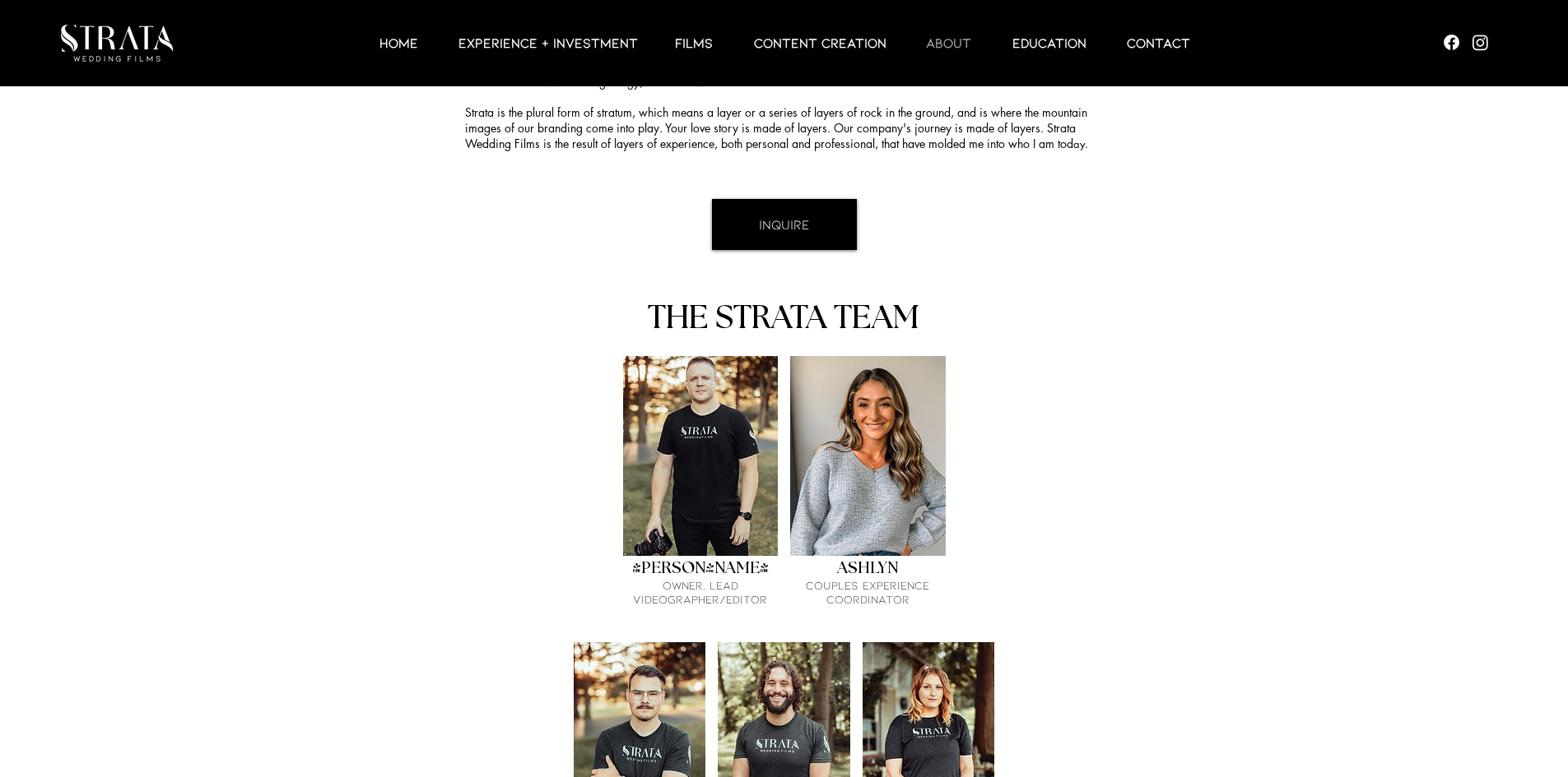
scroll to position [714, 0]
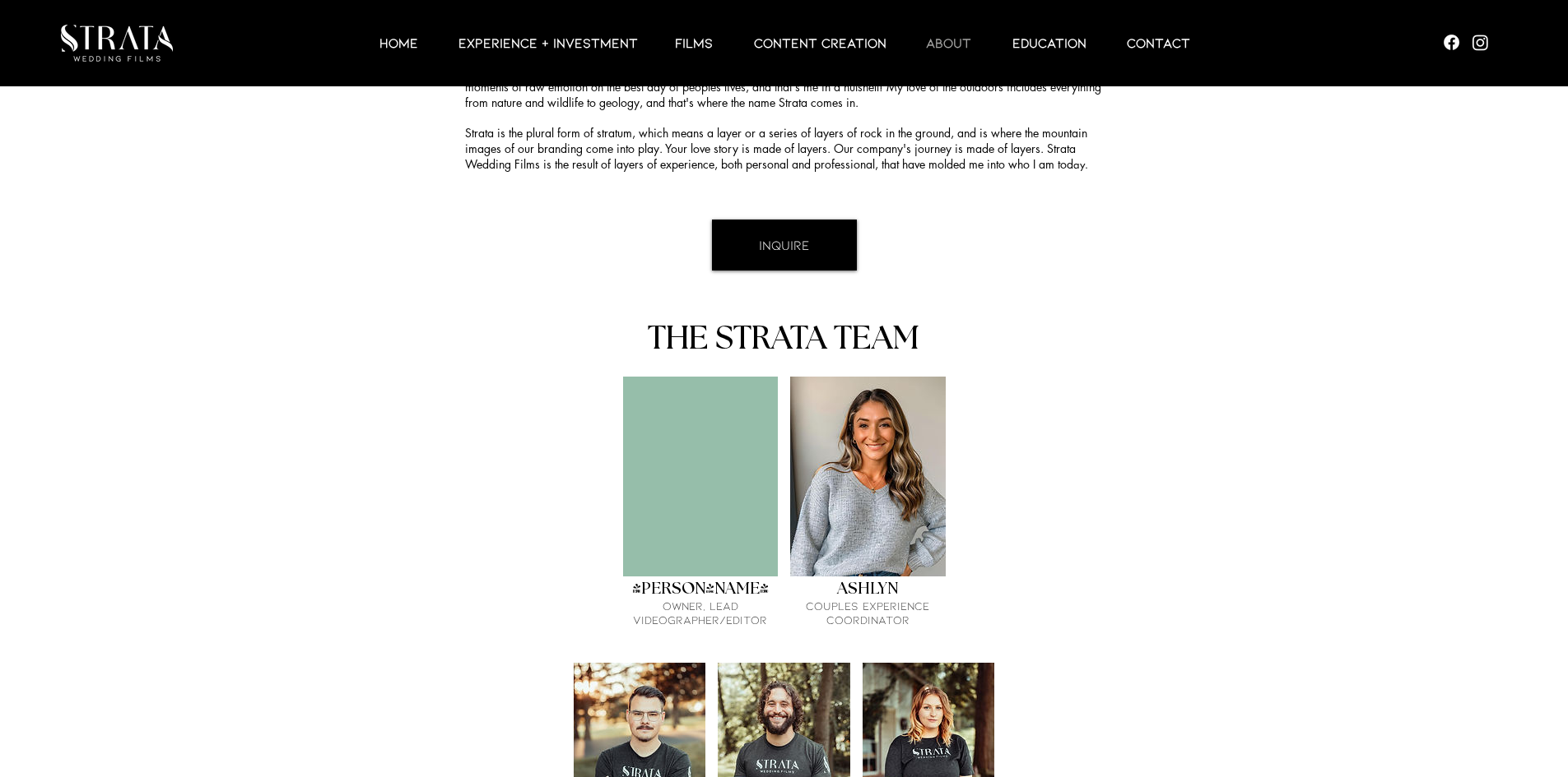
click at [760, 423] on div "Matrix gallery" at bounding box center [701, 476] width 155 height 200
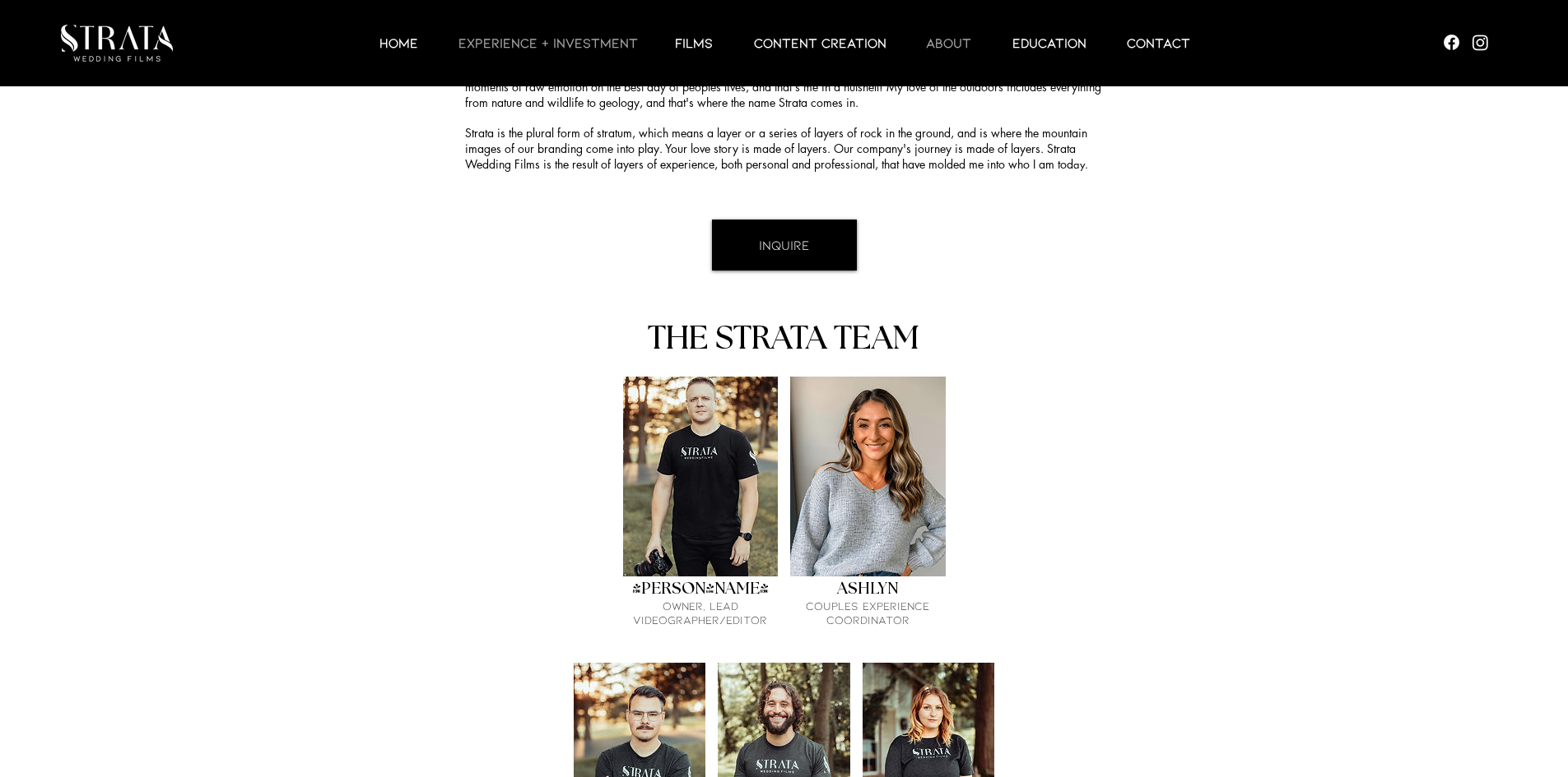
click at [560, 48] on p "EXPERIENCE + INVESTMENT" at bounding box center [548, 42] width 196 height 19
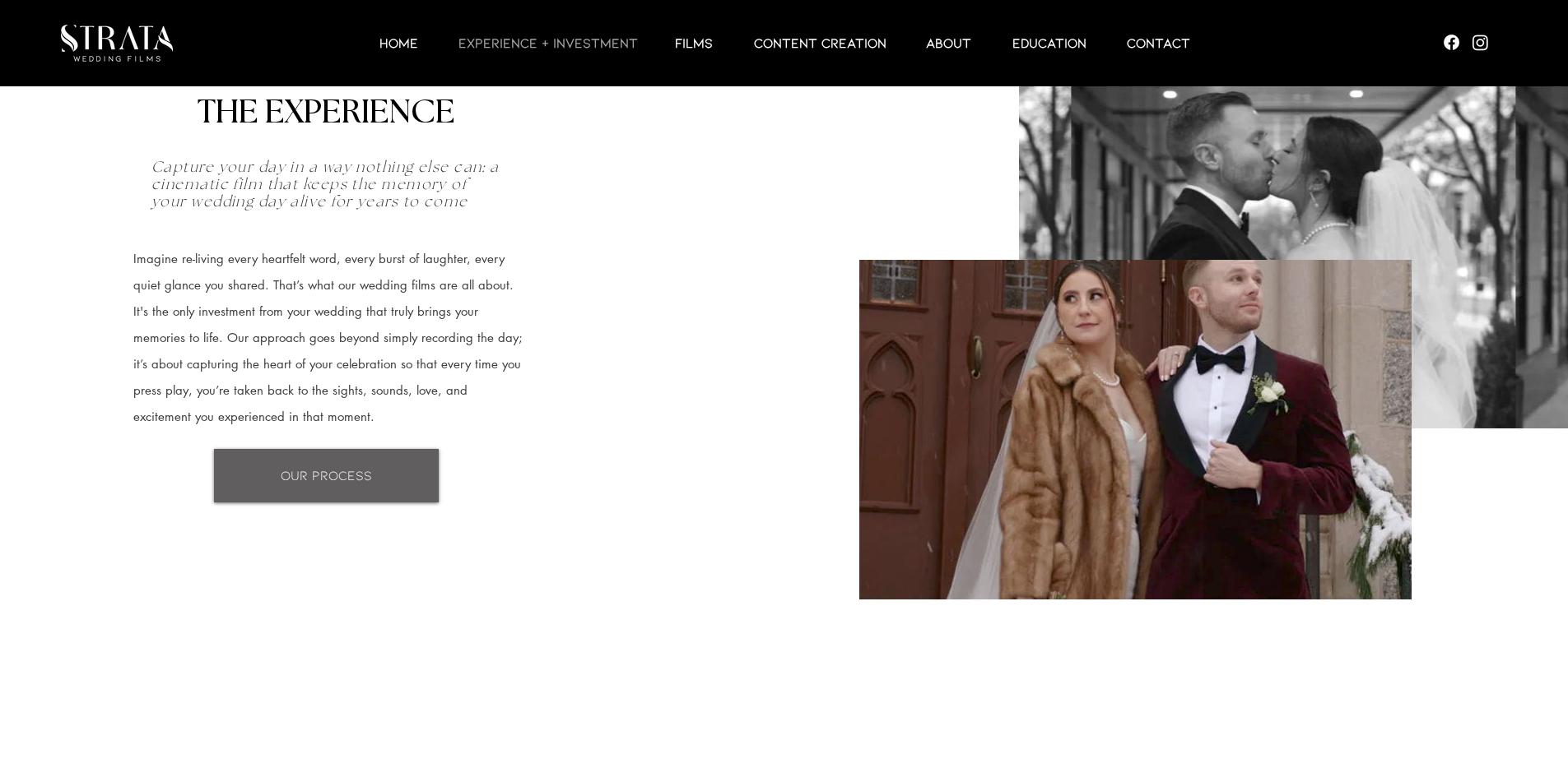
click at [405, 470] on link "OUR PROCESS" at bounding box center [326, 475] width 225 height 54
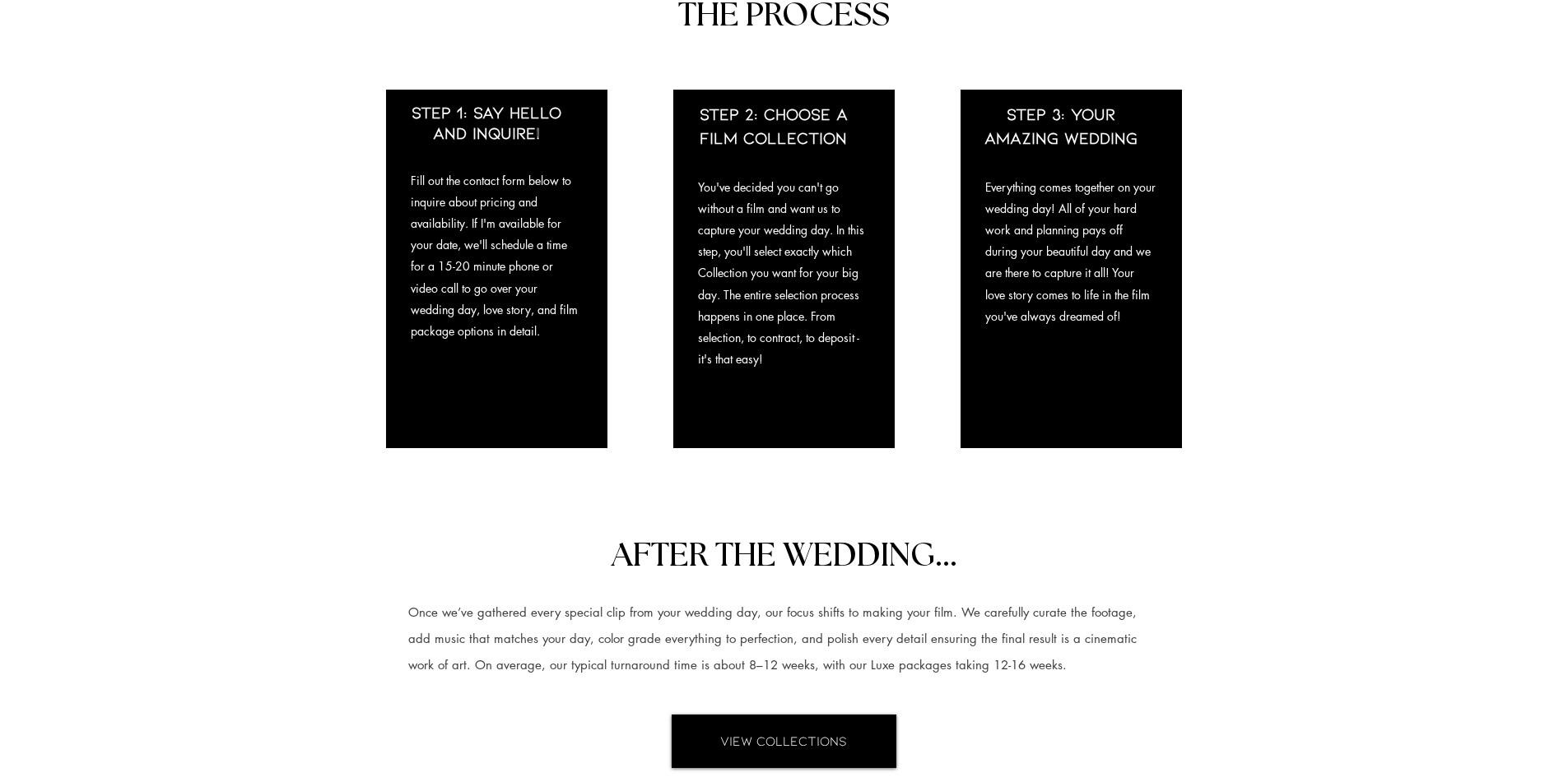
scroll to position [1445, 0]
